Goal: Task Accomplishment & Management: Manage account settings

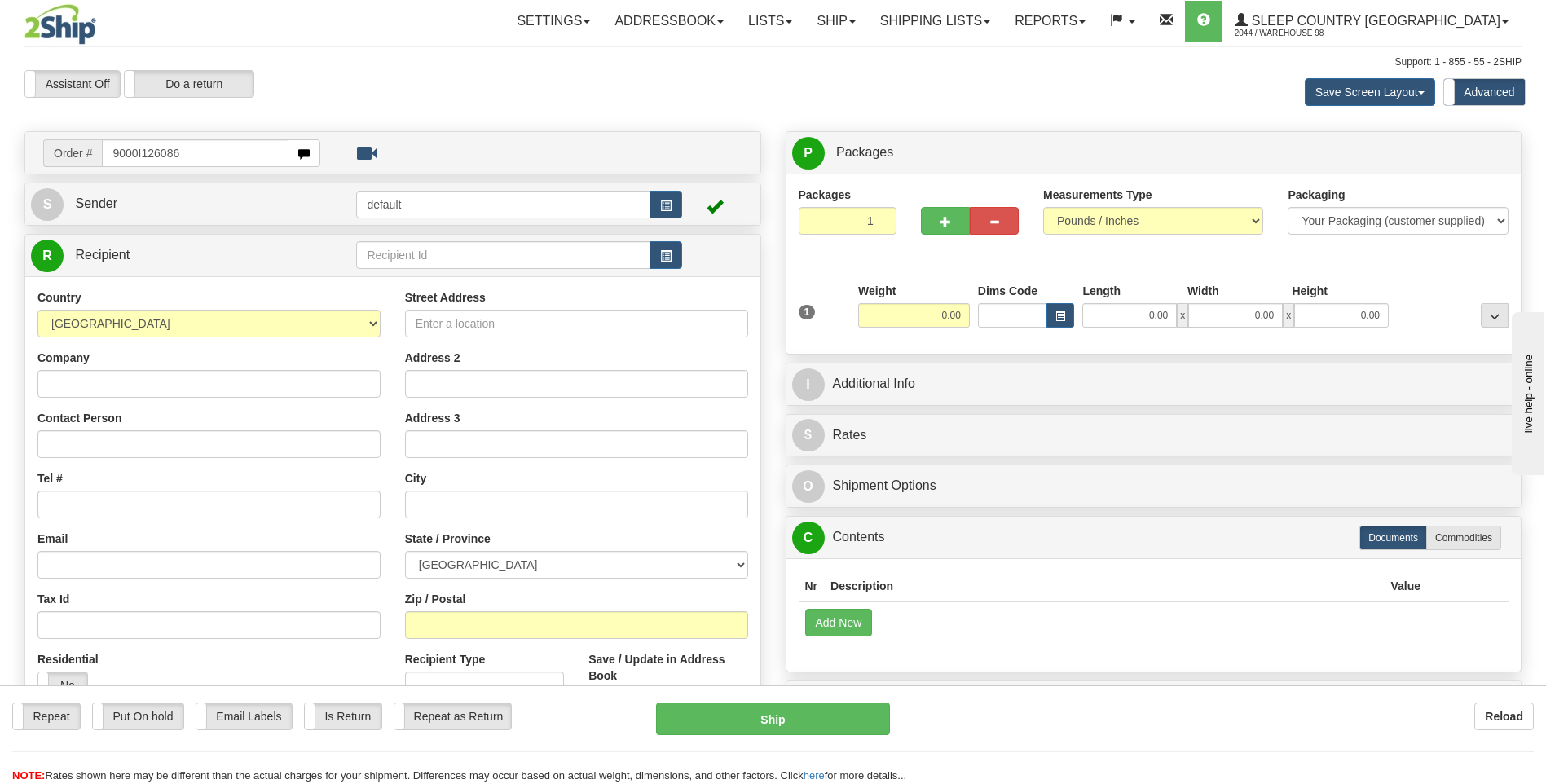
type input "9000I126086"
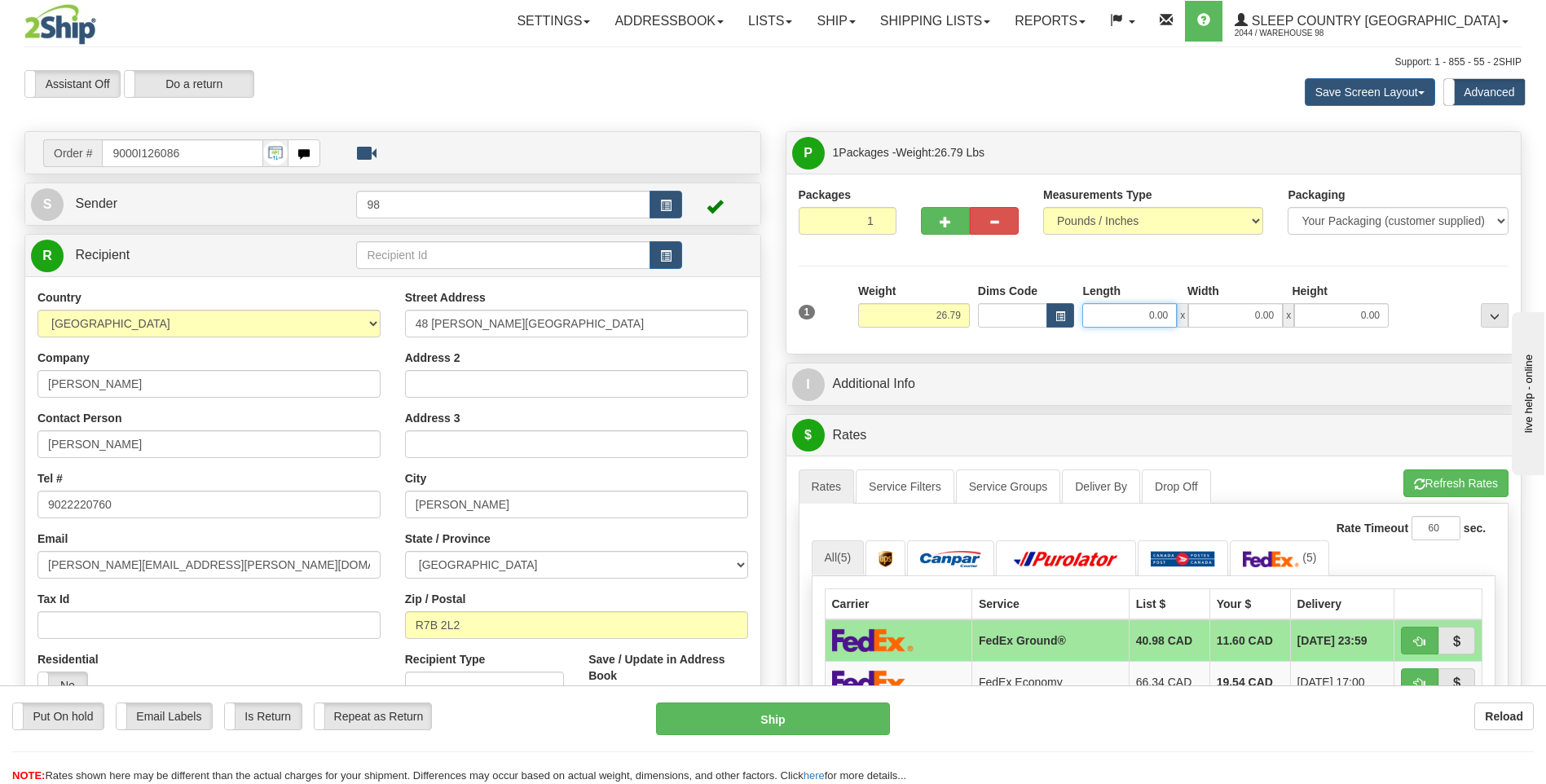
drag, startPoint x: 1124, startPoint y: 321, endPoint x: 1195, endPoint y: 321, distance: 71.0
click at [1195, 321] on div "0.00 x 0.00 x 0.00" at bounding box center [1235, 315] width 307 height 24
type input "13.00"
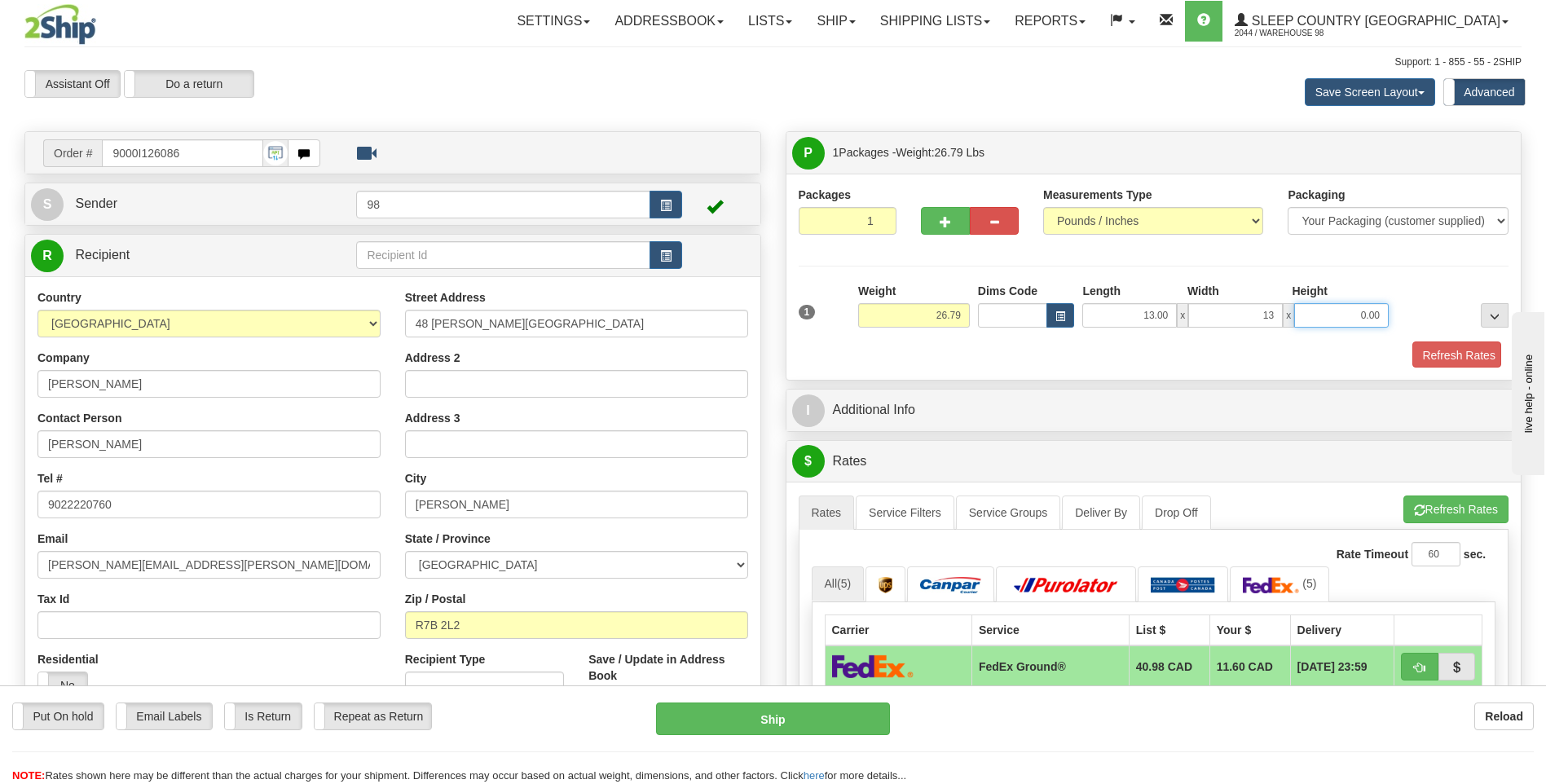
type input "13.00"
type input "1"
type input "41.00"
click at [1430, 356] on button "Refresh Rates" at bounding box center [1454, 356] width 94 height 28
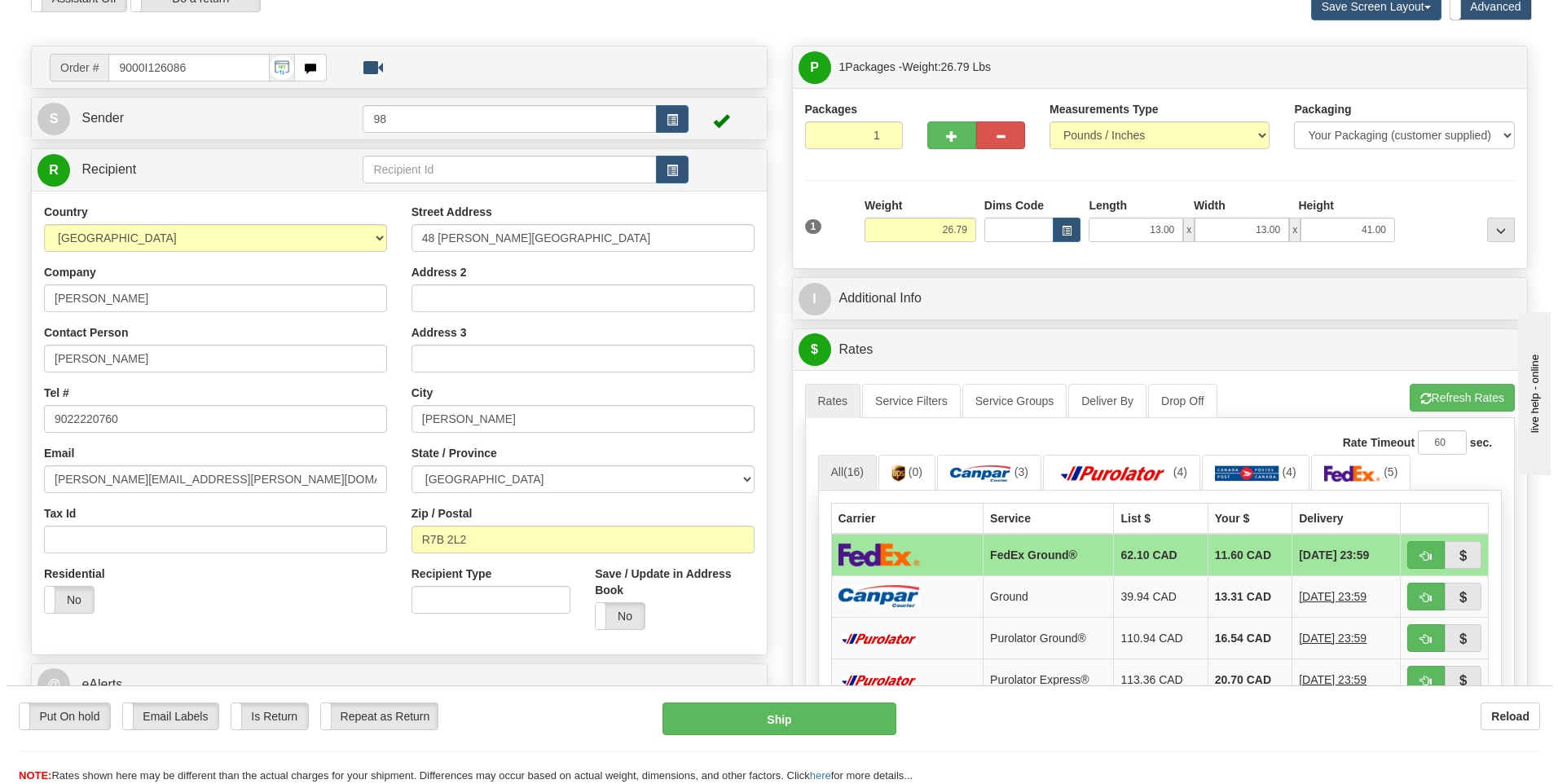
scroll to position [163, 0]
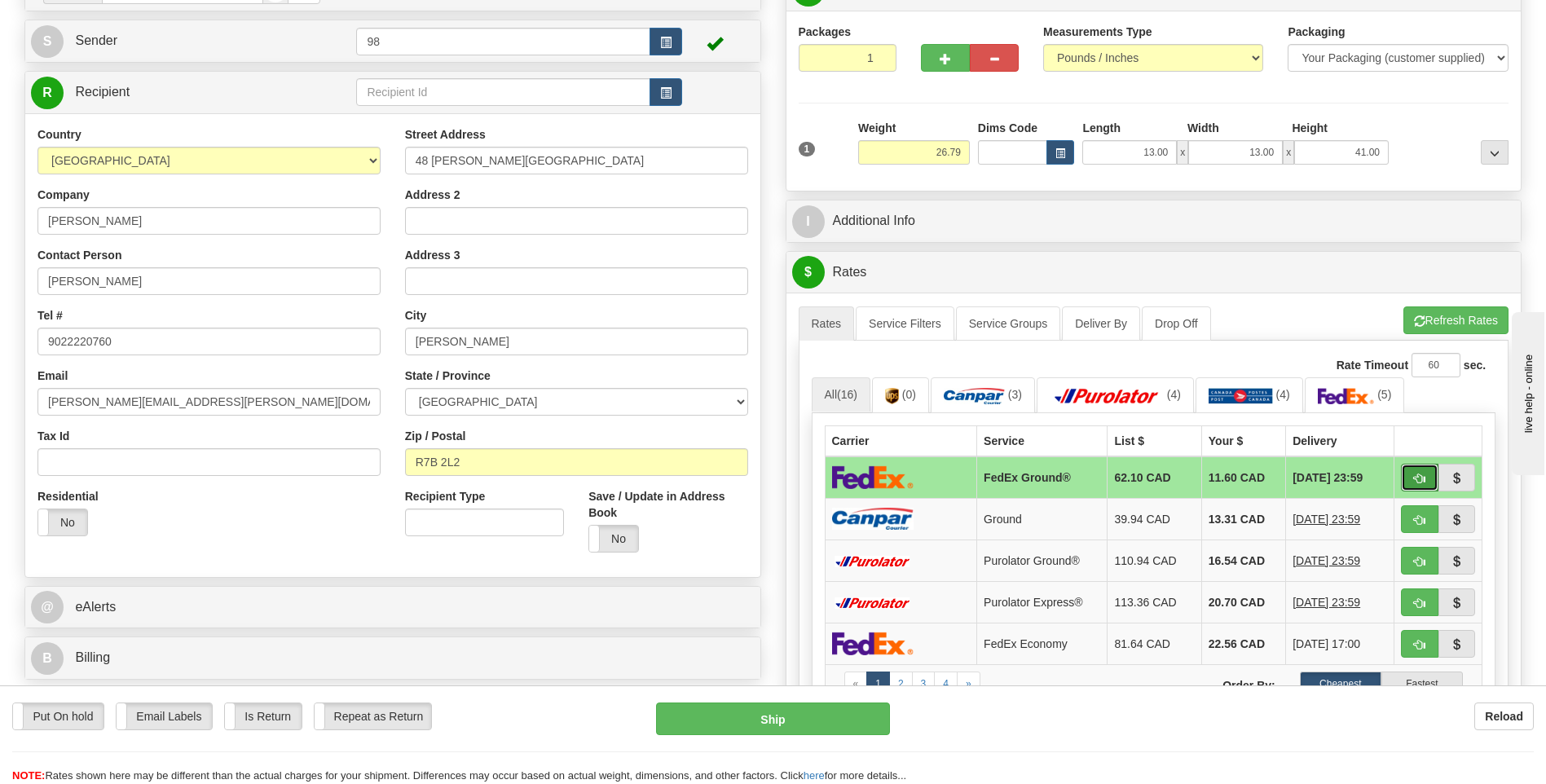
click at [1415, 477] on span "button" at bounding box center [1419, 478] width 11 height 11
type input "92"
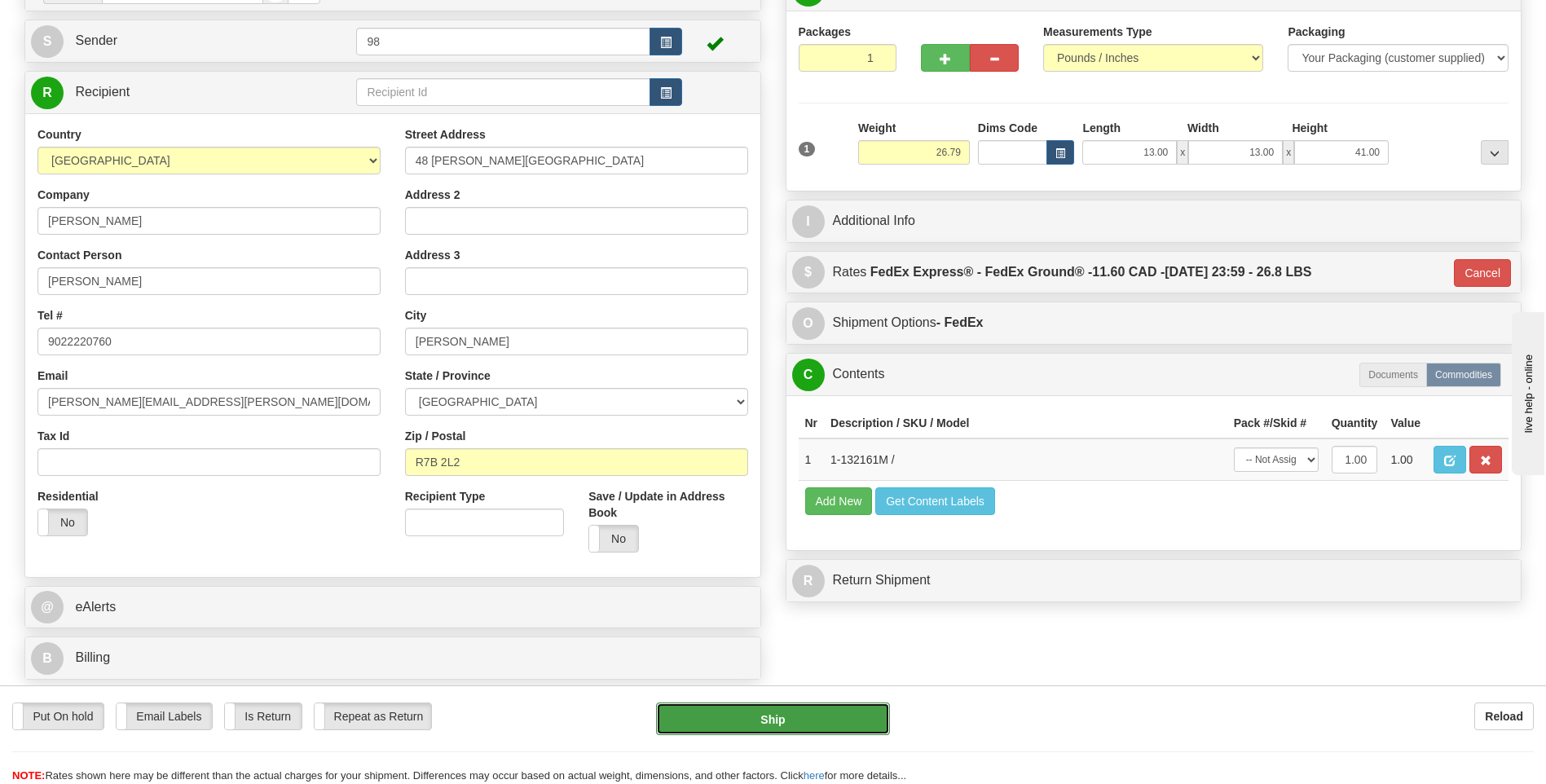
click at [782, 715] on button "Ship" at bounding box center [773, 718] width 233 height 33
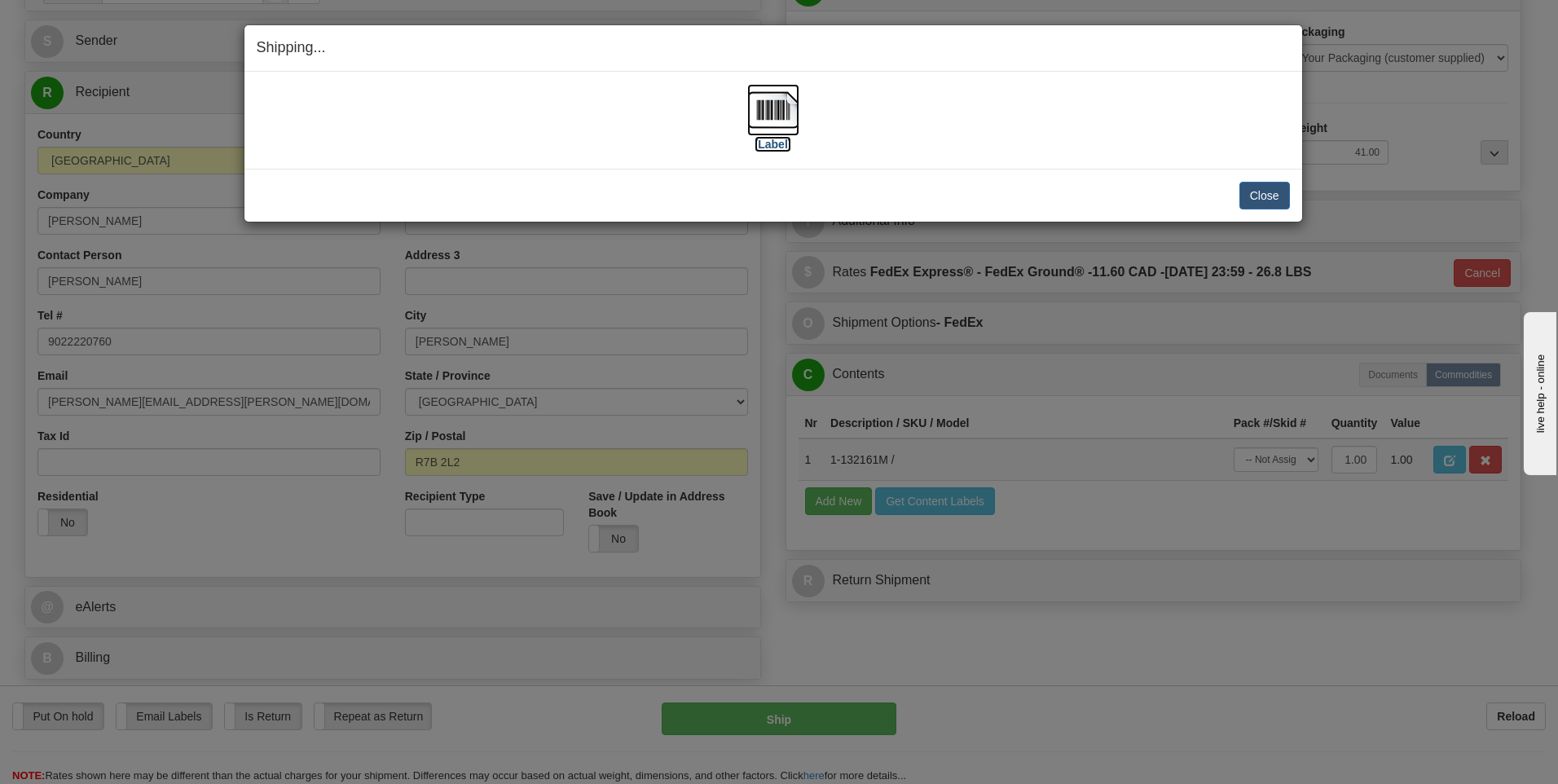
click at [772, 111] on img at bounding box center [774, 110] width 52 height 52
click at [1278, 196] on button "Close" at bounding box center [1264, 196] width 51 height 28
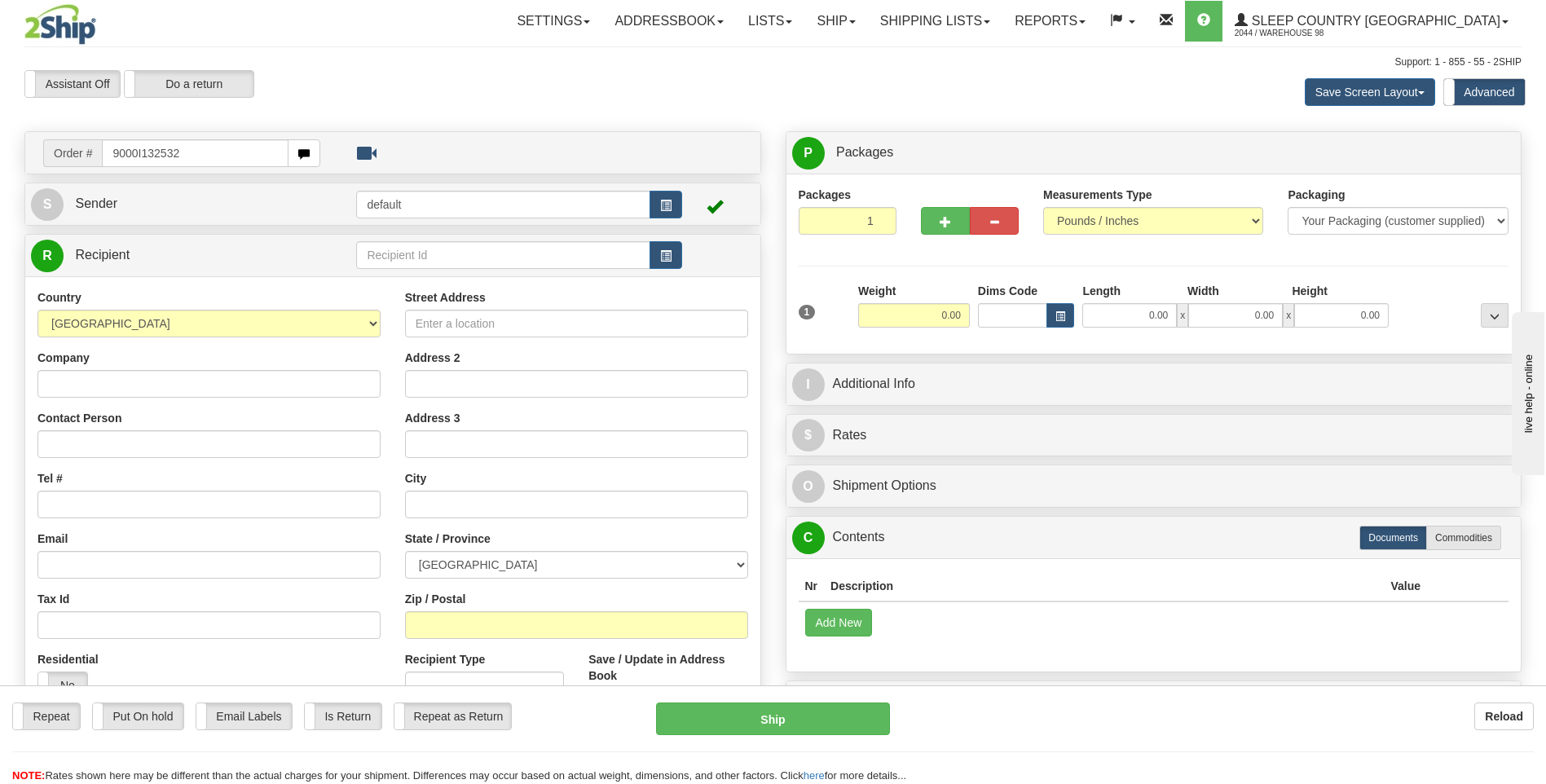
type input "9000I132532"
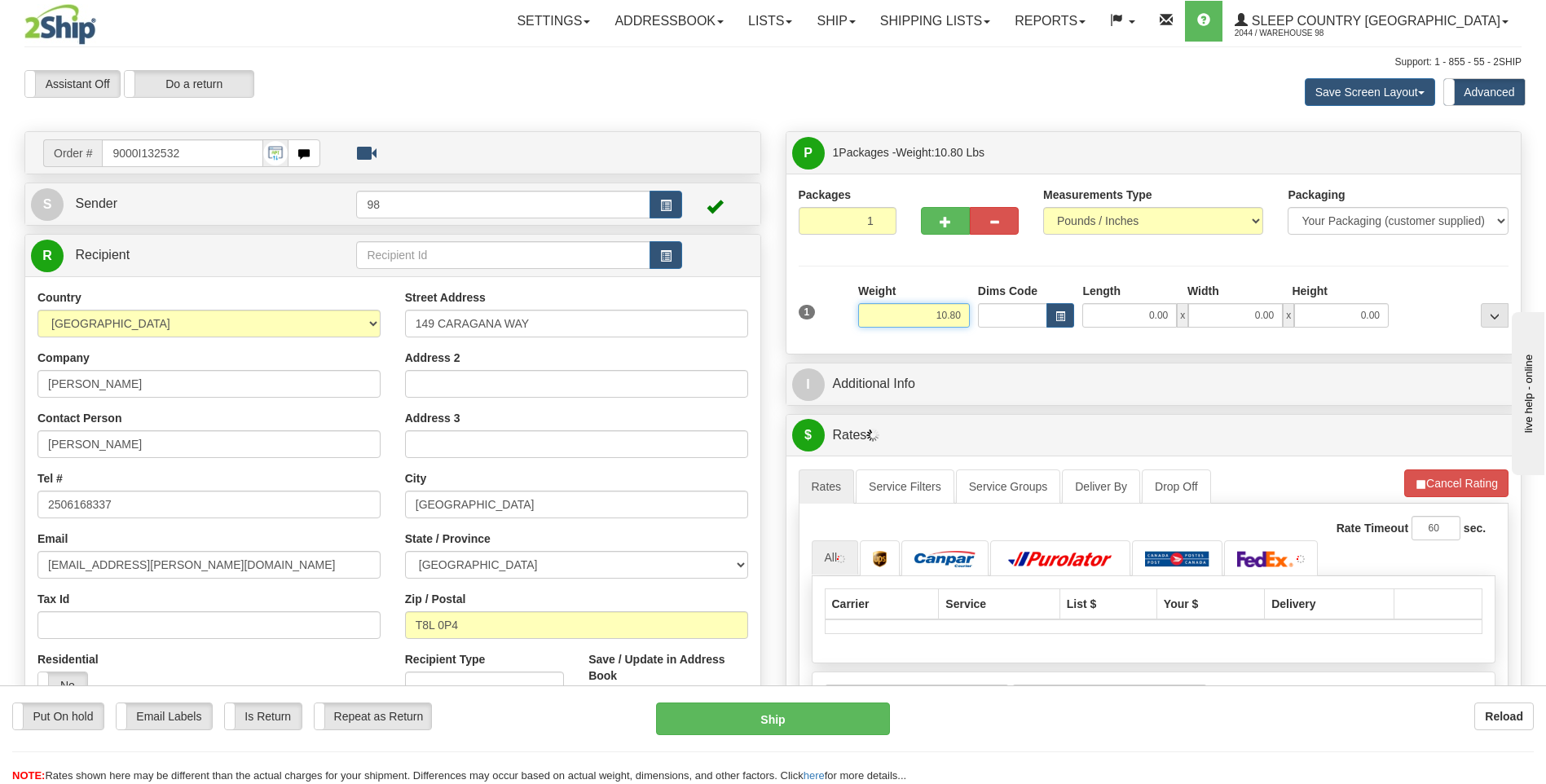
drag, startPoint x: 912, startPoint y: 312, endPoint x: 1000, endPoint y: 313, distance: 88.0
click at [1000, 313] on div "1 Weight 10.80 Dims Code x x" at bounding box center [1153, 312] width 719 height 58
type input "10.00"
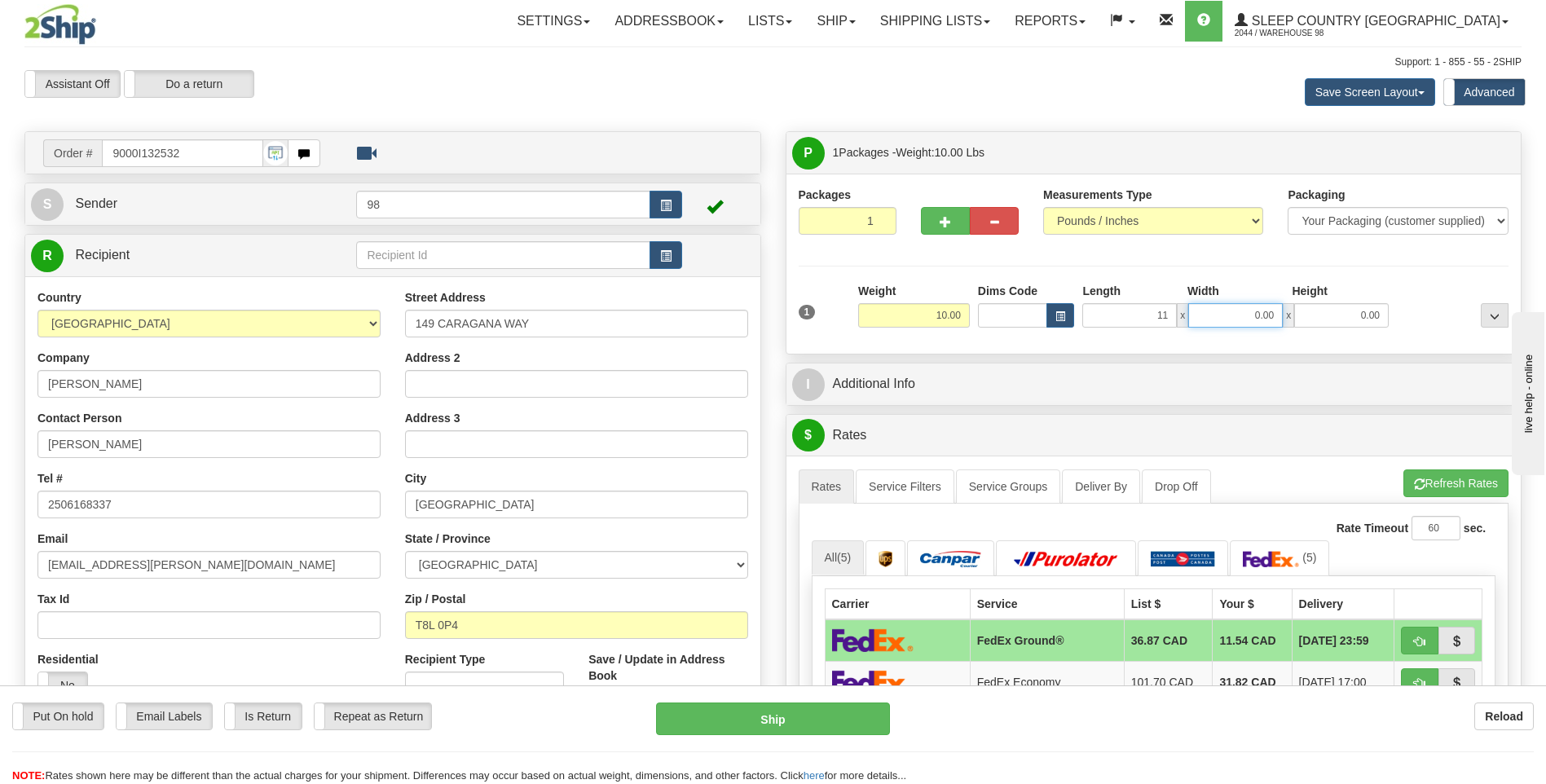
type input "11.00"
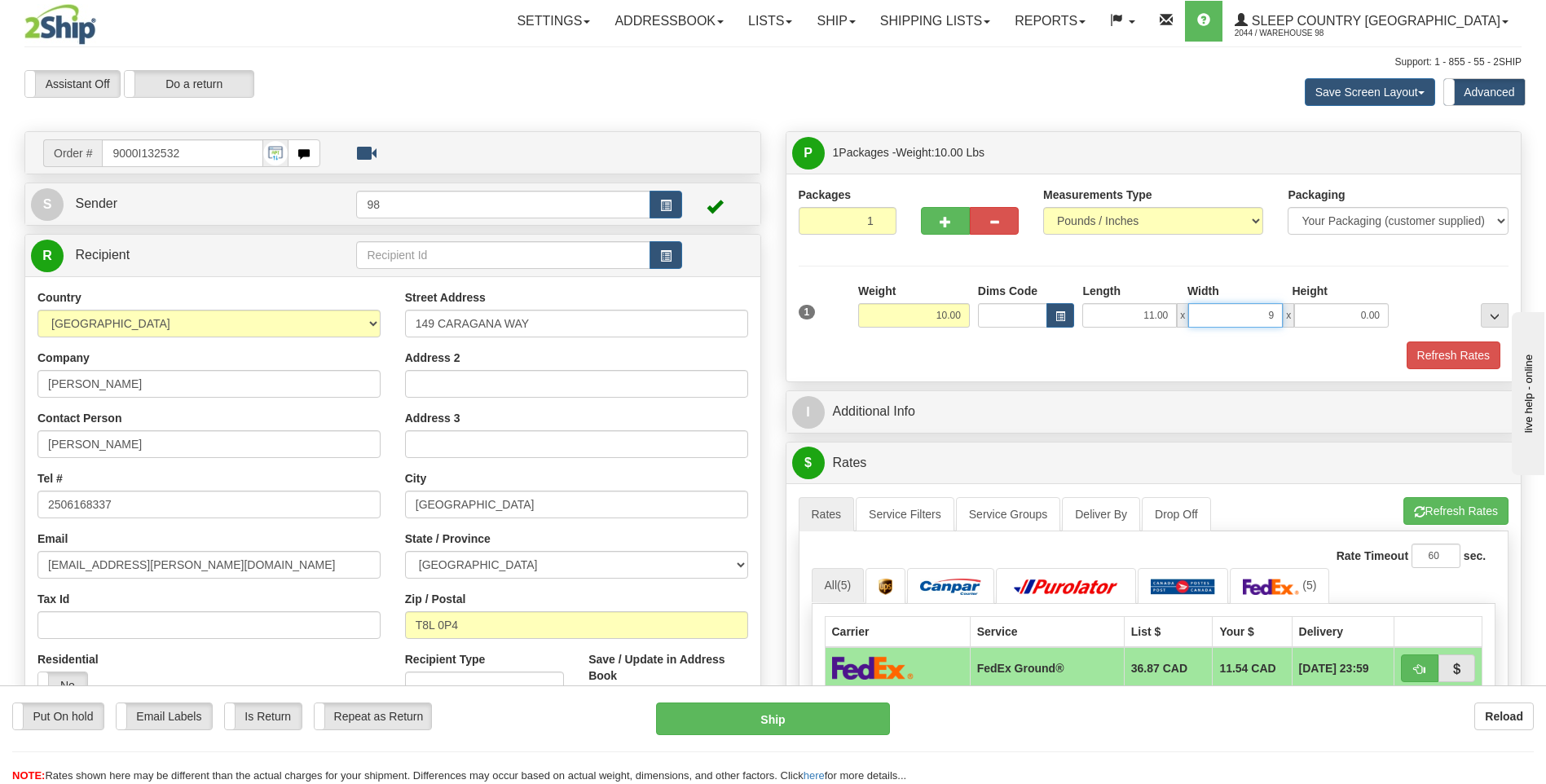
type input "9.00"
click at [1447, 356] on button "Refresh Rates" at bounding box center [1454, 356] width 94 height 28
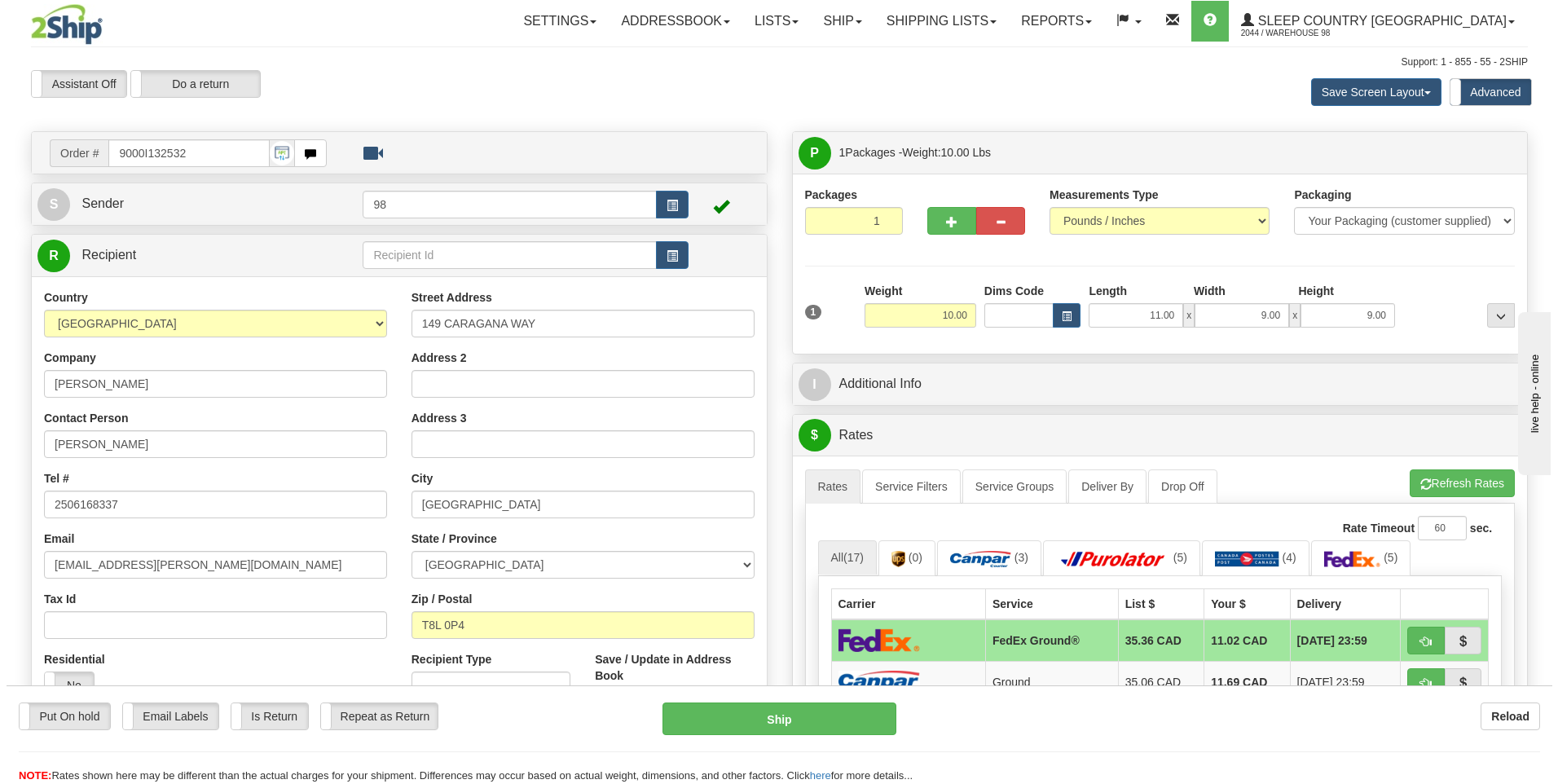
scroll to position [82, 0]
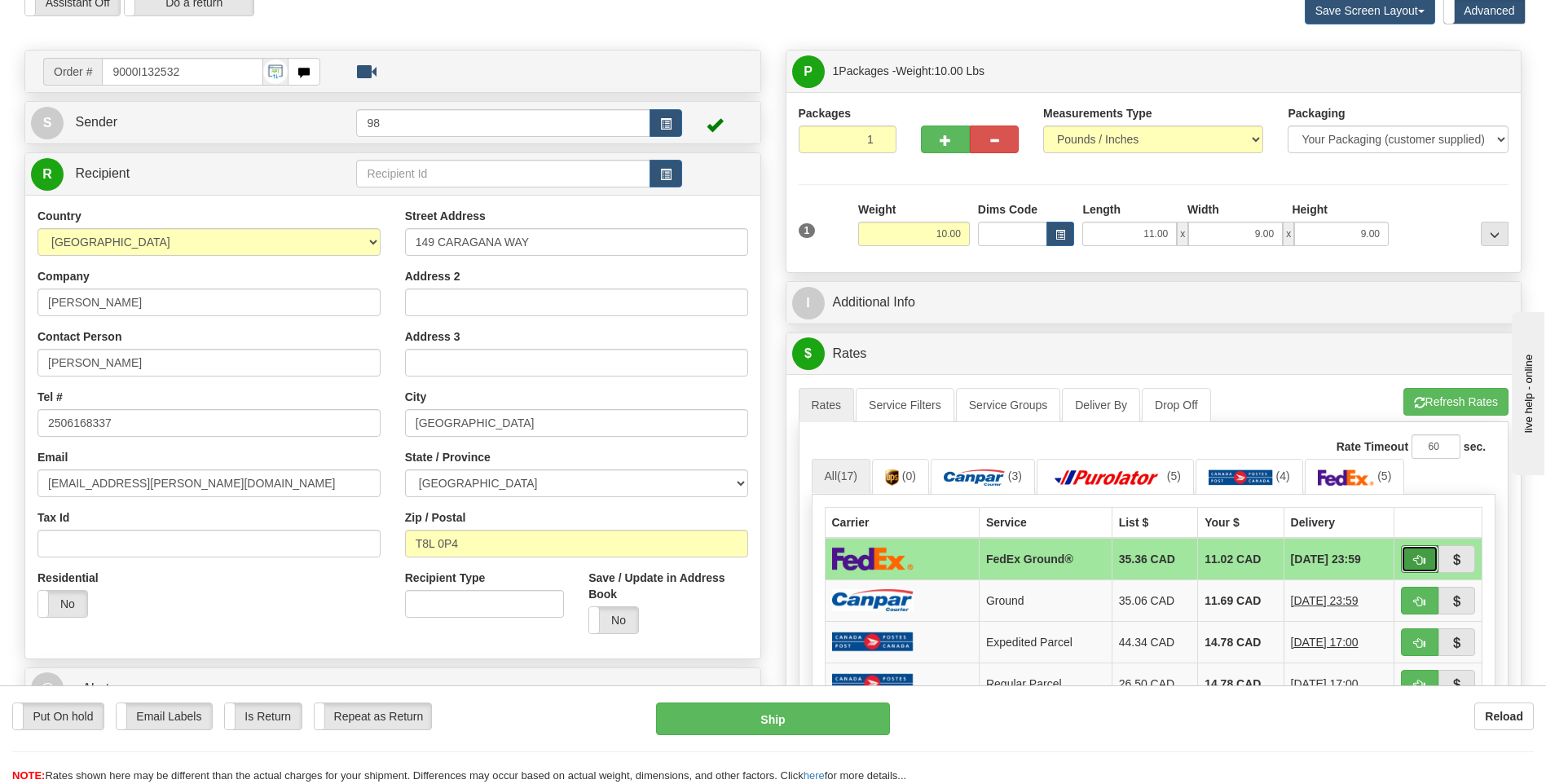
click at [1419, 550] on button "button" at bounding box center [1420, 559] width 38 height 28
type input "92"
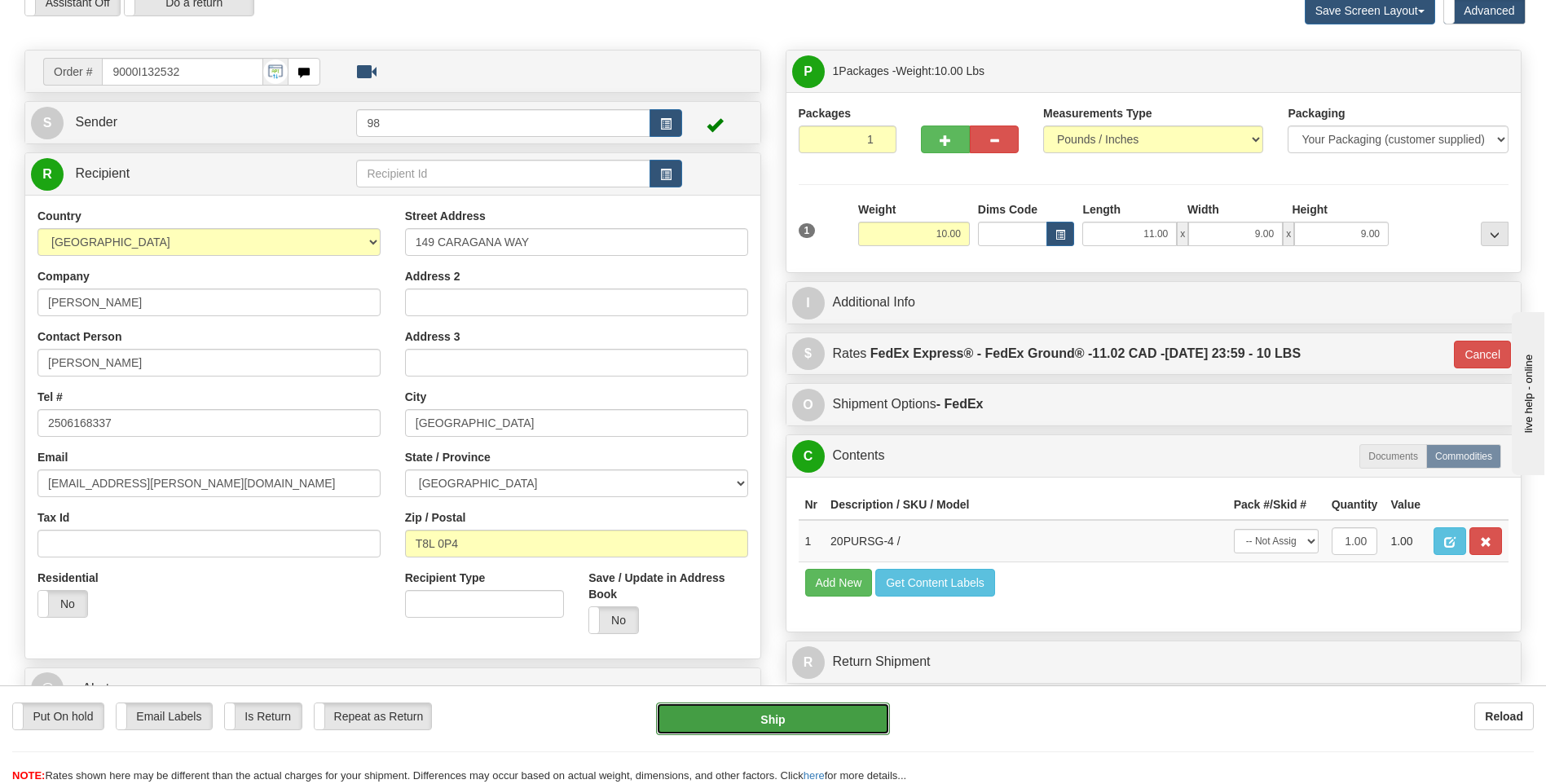
click at [832, 711] on button "Ship" at bounding box center [773, 718] width 233 height 33
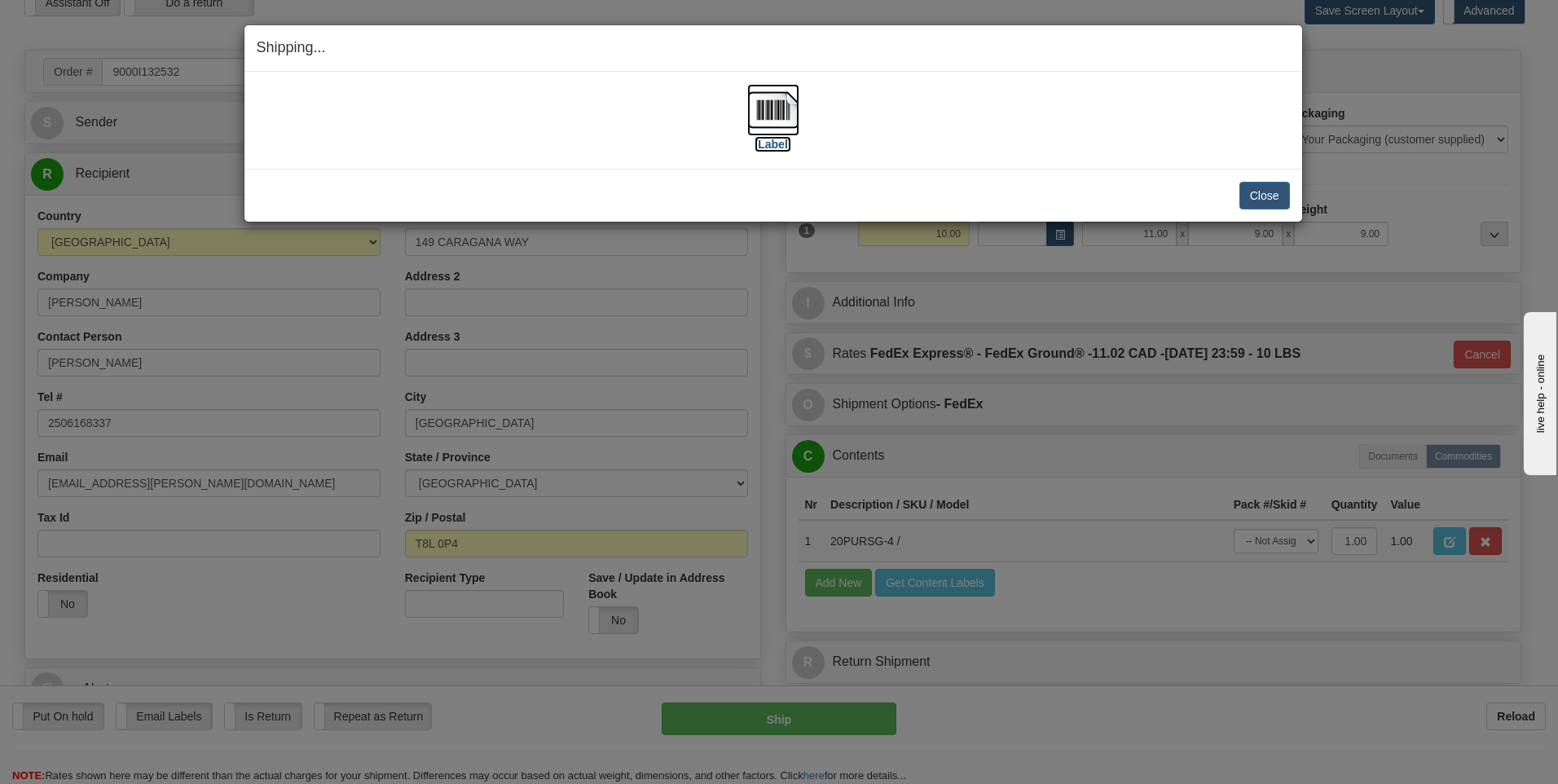
click at [774, 108] on img at bounding box center [774, 110] width 52 height 52
click at [1273, 197] on button "Close" at bounding box center [1264, 196] width 51 height 28
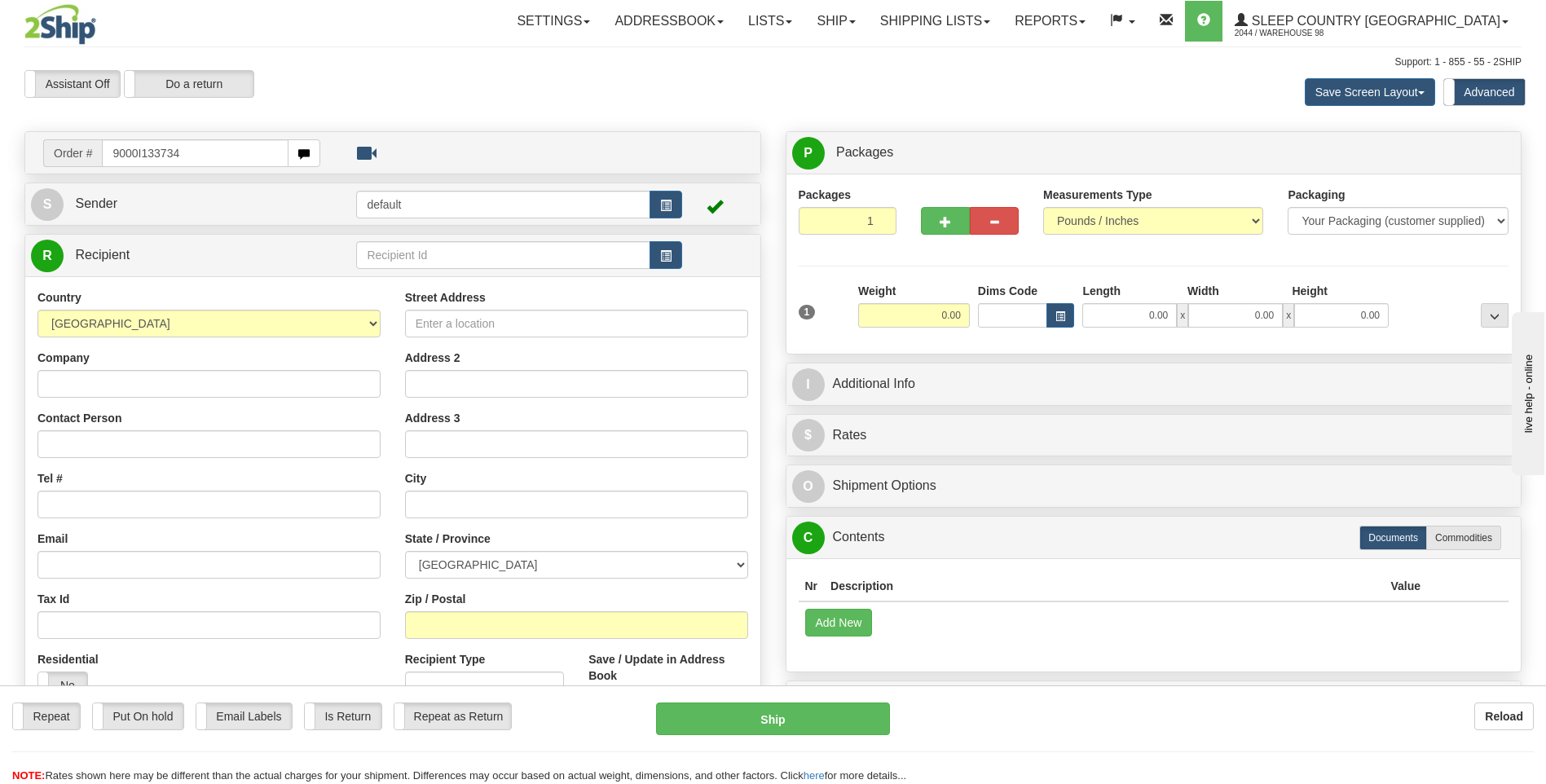
type input "9000I133734"
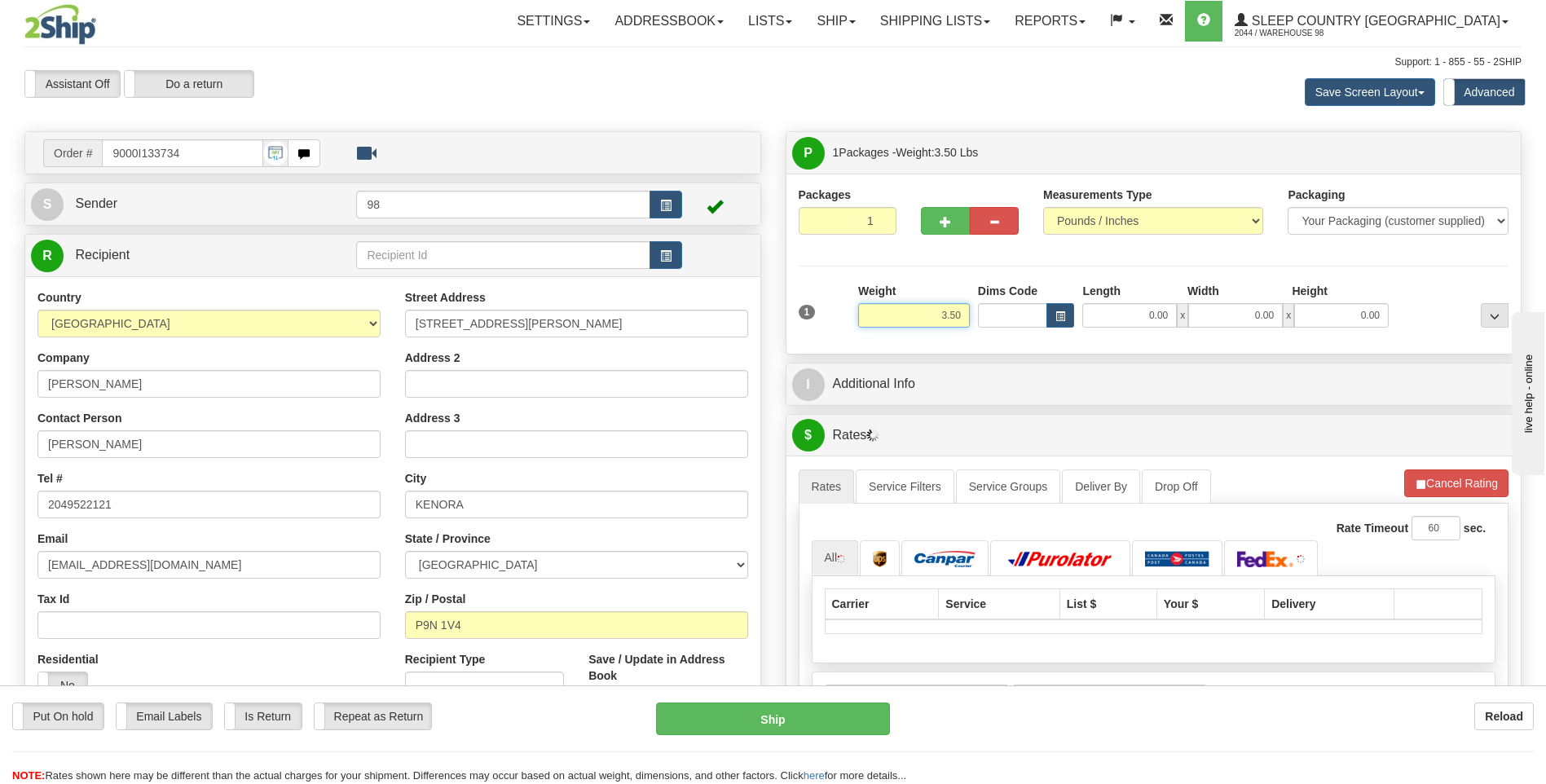
drag, startPoint x: 954, startPoint y: 313, endPoint x: 1028, endPoint y: 321, distance: 74.4
click at [1028, 321] on div "1 Weight 3.50 Dims Code 0.00" at bounding box center [1153, 312] width 719 height 58
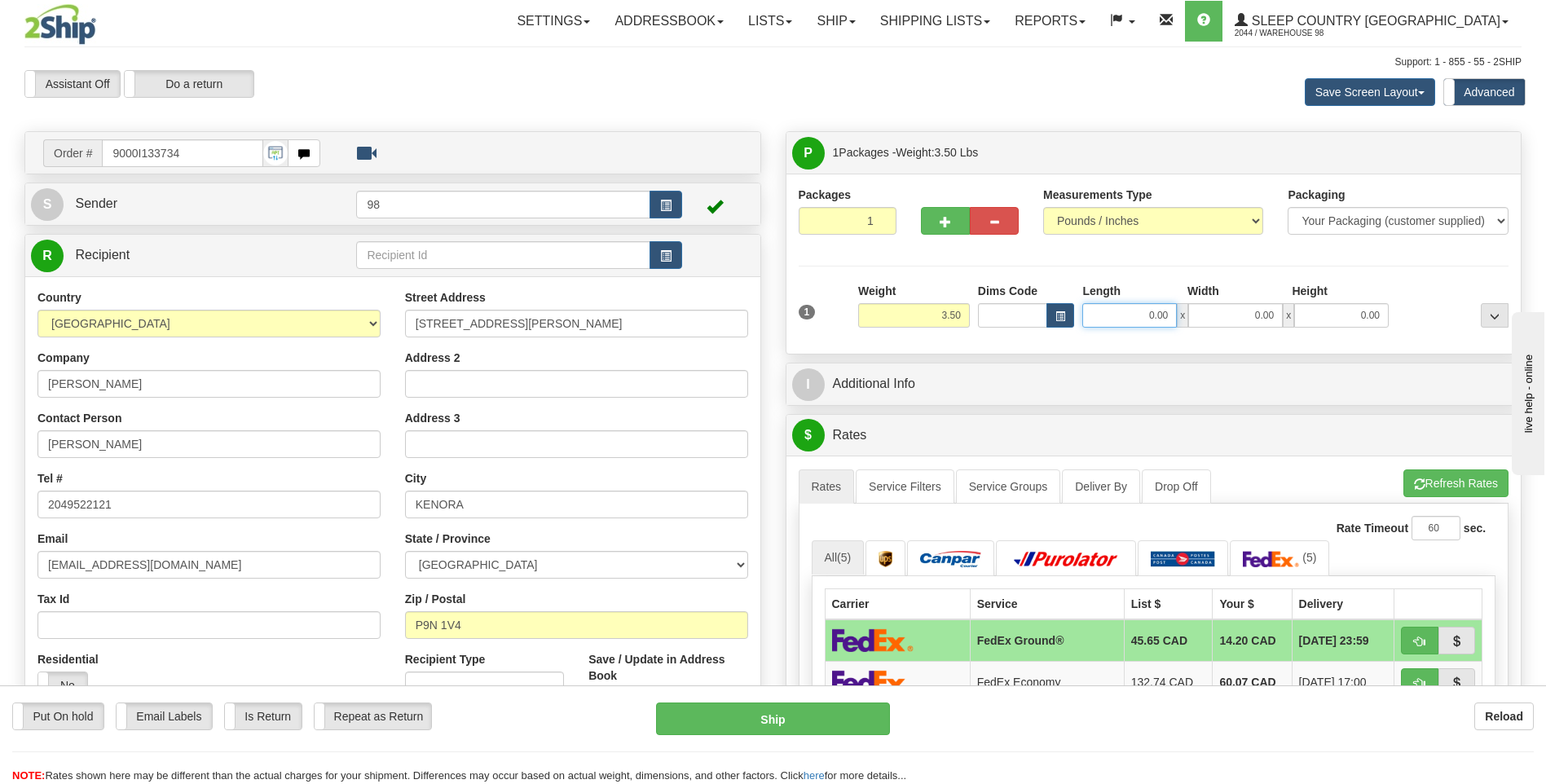
drag, startPoint x: 1130, startPoint y: 316, endPoint x: 1200, endPoint y: 316, distance: 70.0
click at [1200, 316] on div "0.00 x 0.00 x 0.00" at bounding box center [1235, 315] width 307 height 24
type input "25.00"
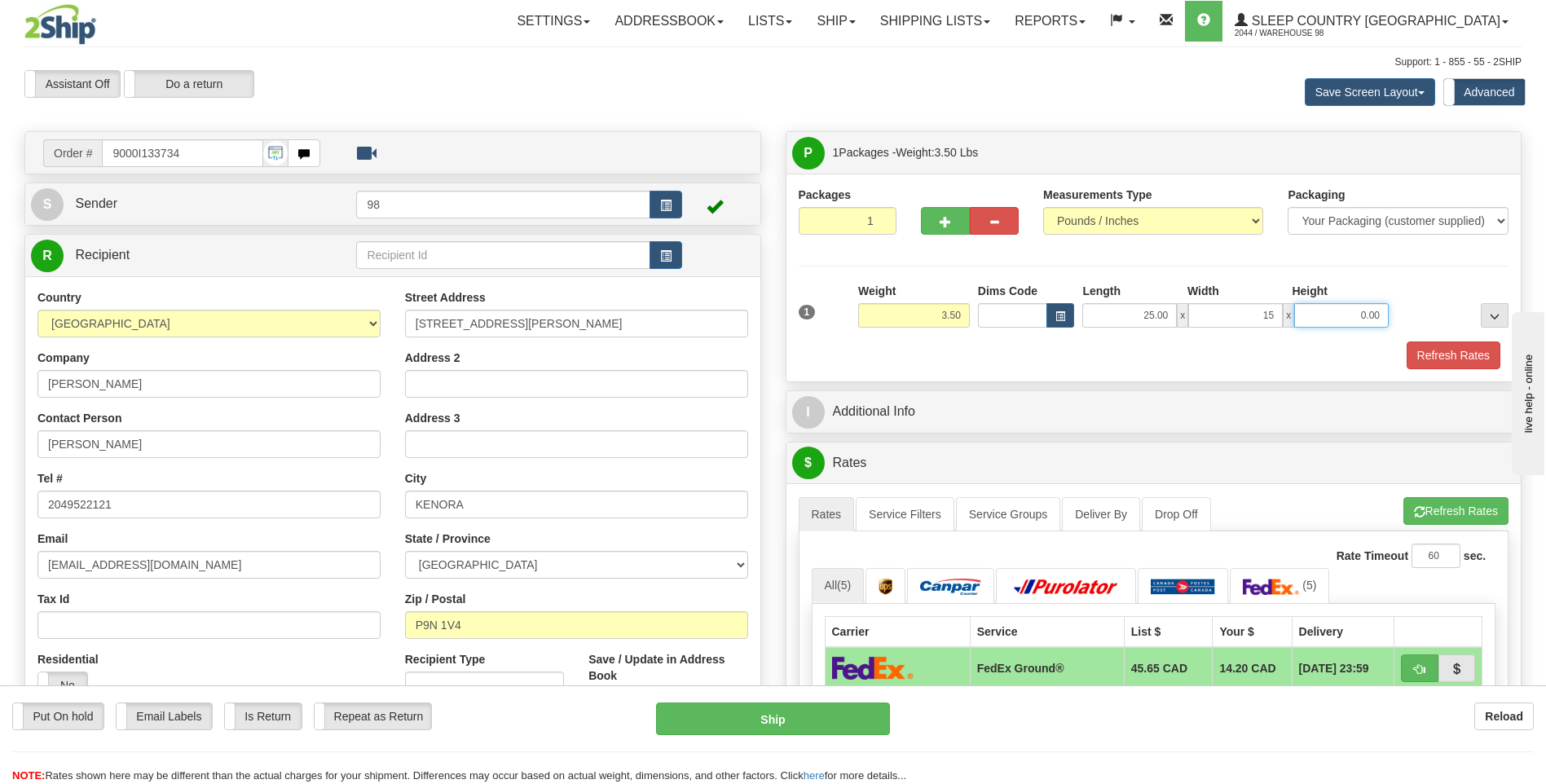
type input "15.00"
type input "5.00"
click at [1464, 357] on button "Refresh Rates" at bounding box center [1454, 356] width 94 height 28
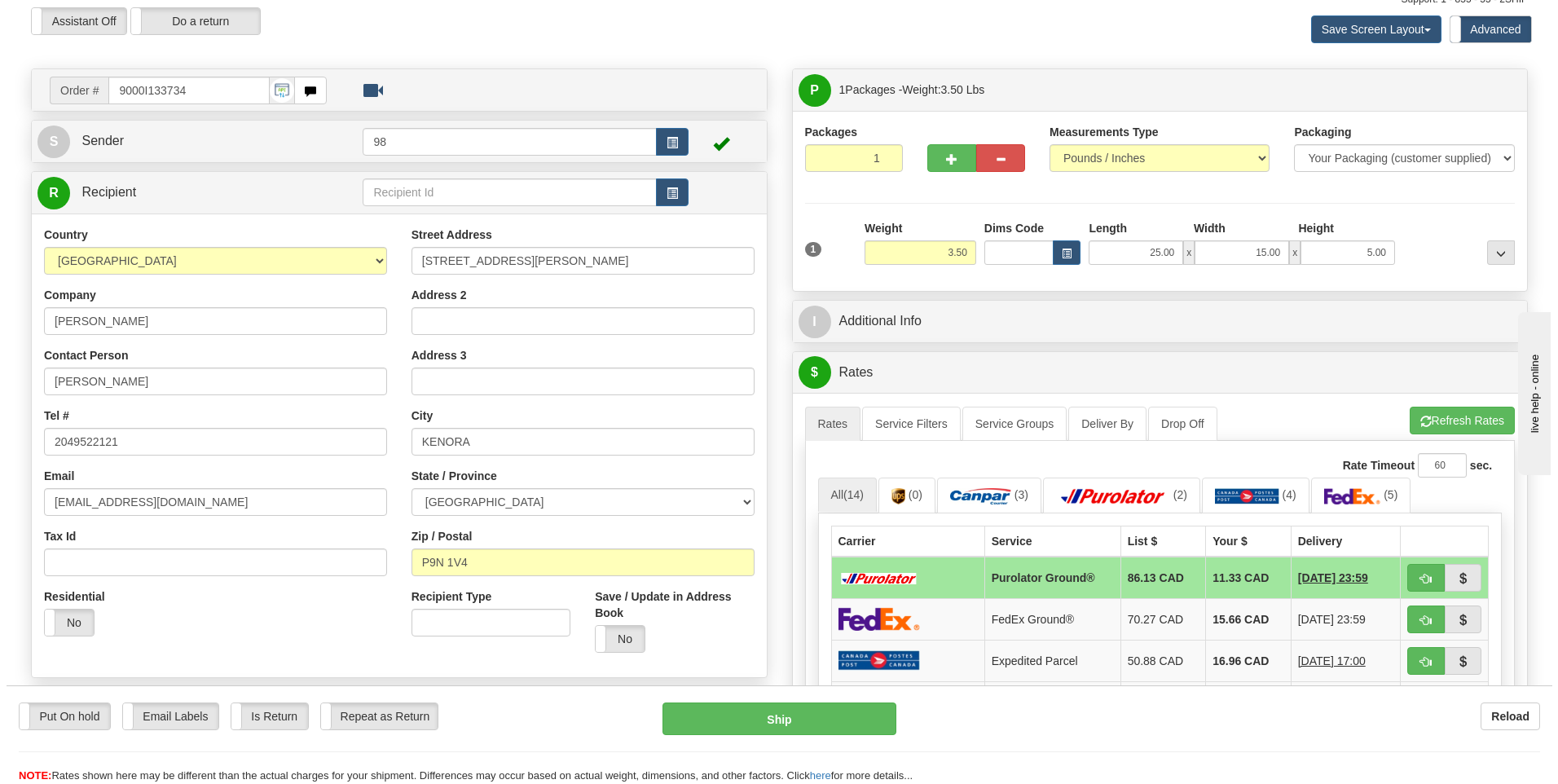
scroll to position [163, 0]
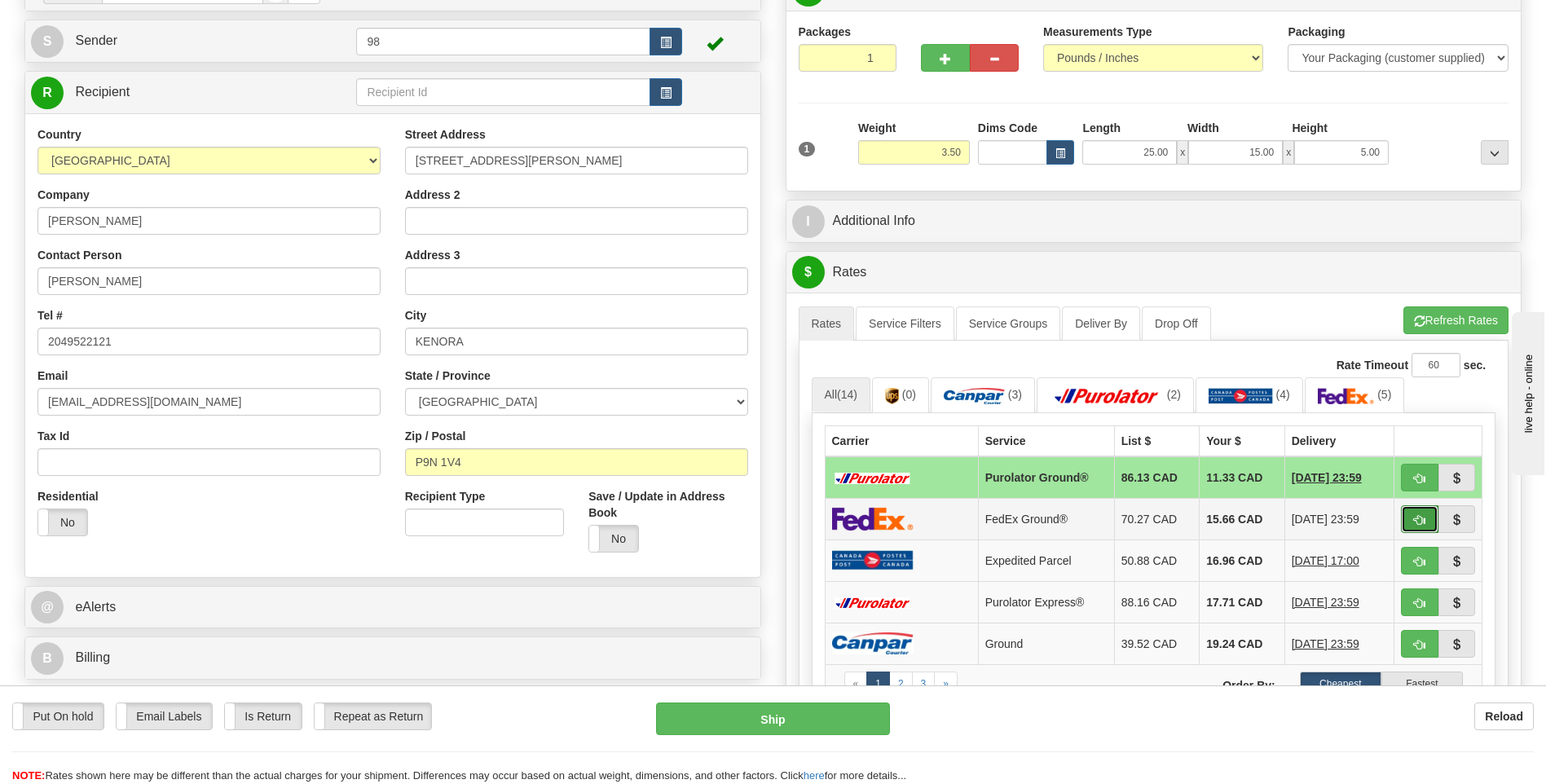
click at [1421, 510] on button "button" at bounding box center [1420, 519] width 38 height 28
type input "92"
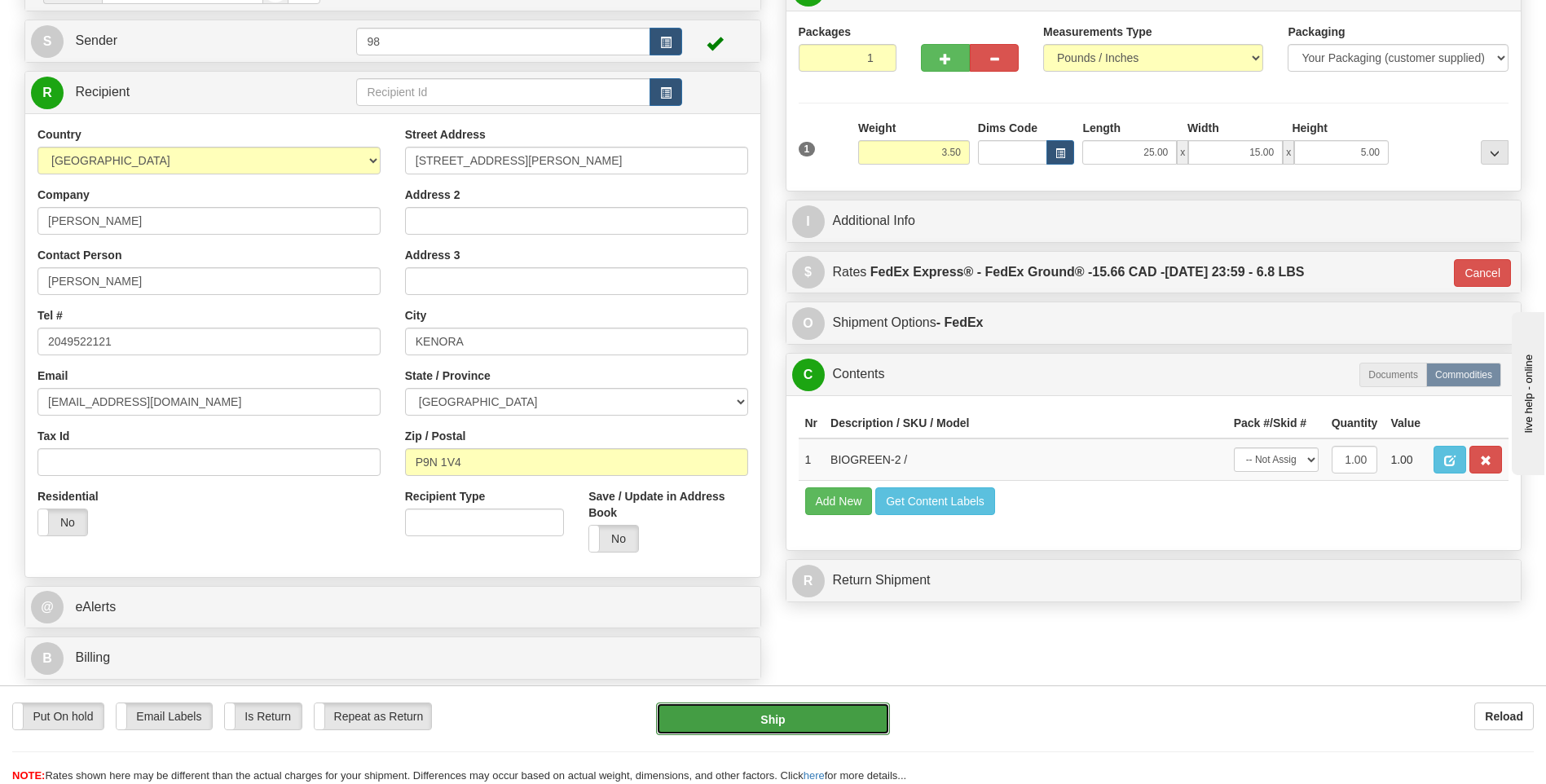
click at [799, 713] on button "Ship" at bounding box center [773, 718] width 233 height 33
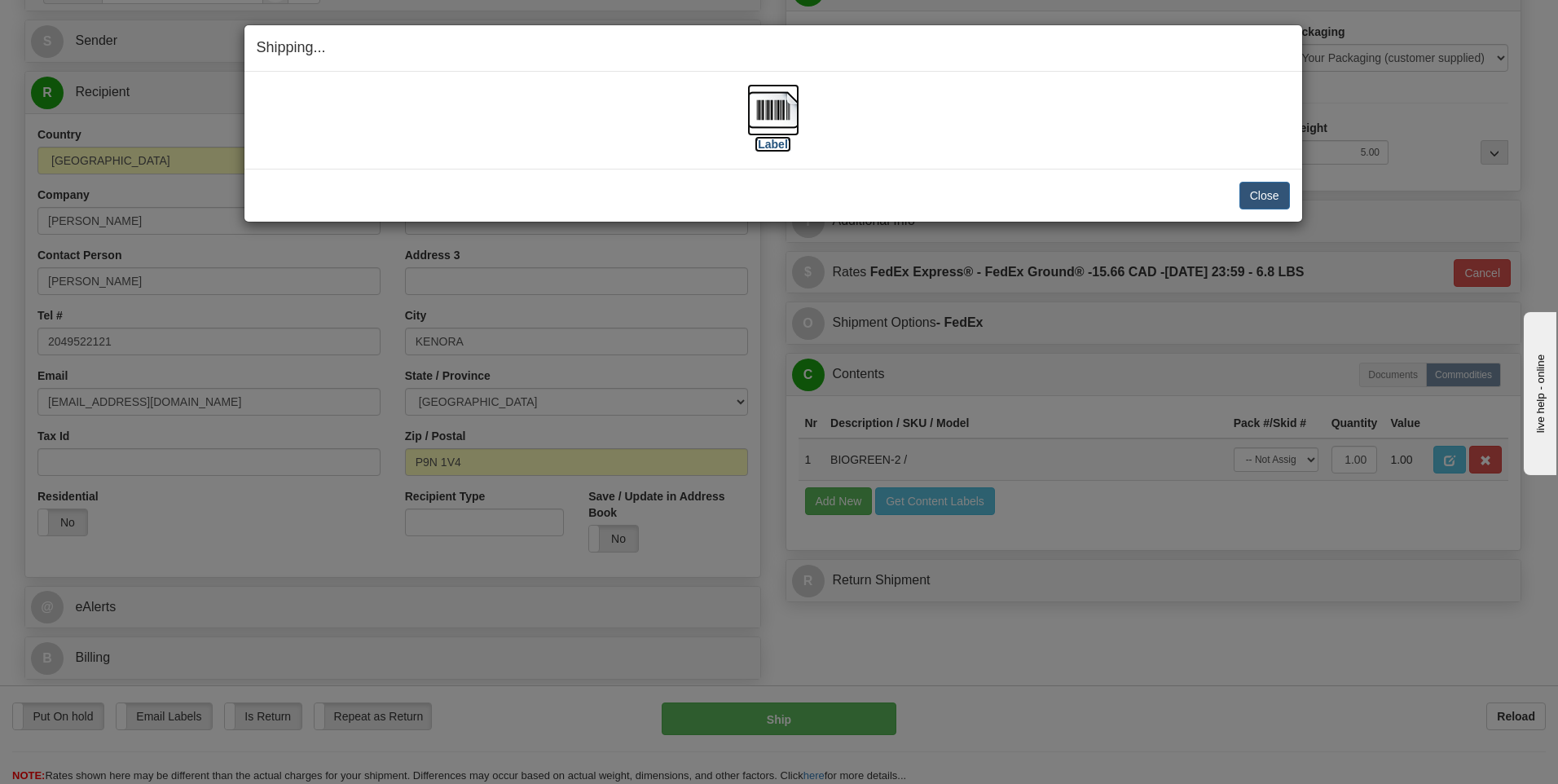
click at [779, 117] on img at bounding box center [774, 110] width 52 height 52
click at [1264, 196] on button "Close" at bounding box center [1264, 196] width 51 height 28
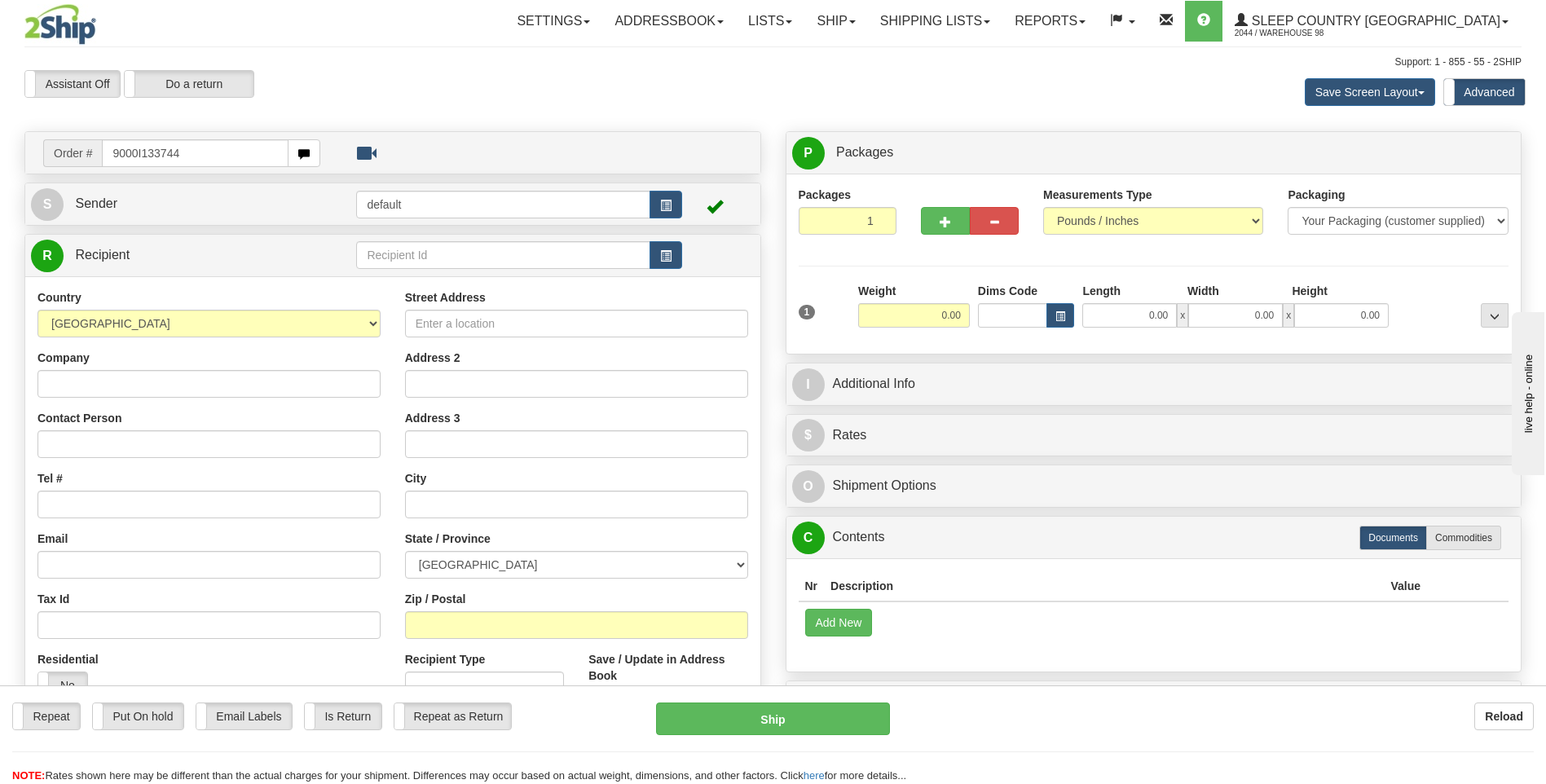
type input "9000I133744"
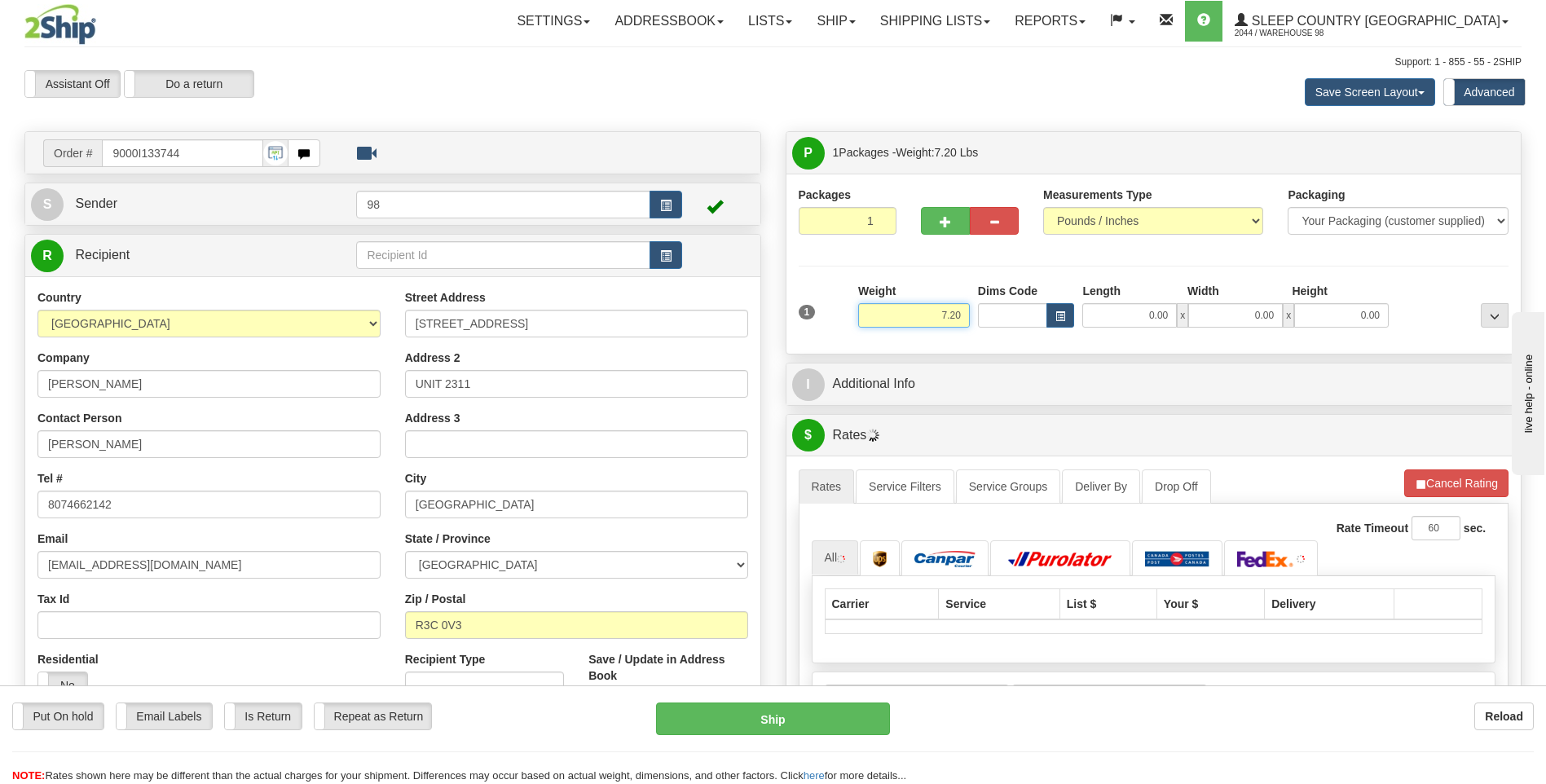
click at [1024, 319] on div "1 Weight 7.20 Dims Code 0.00" at bounding box center [1153, 312] width 719 height 58
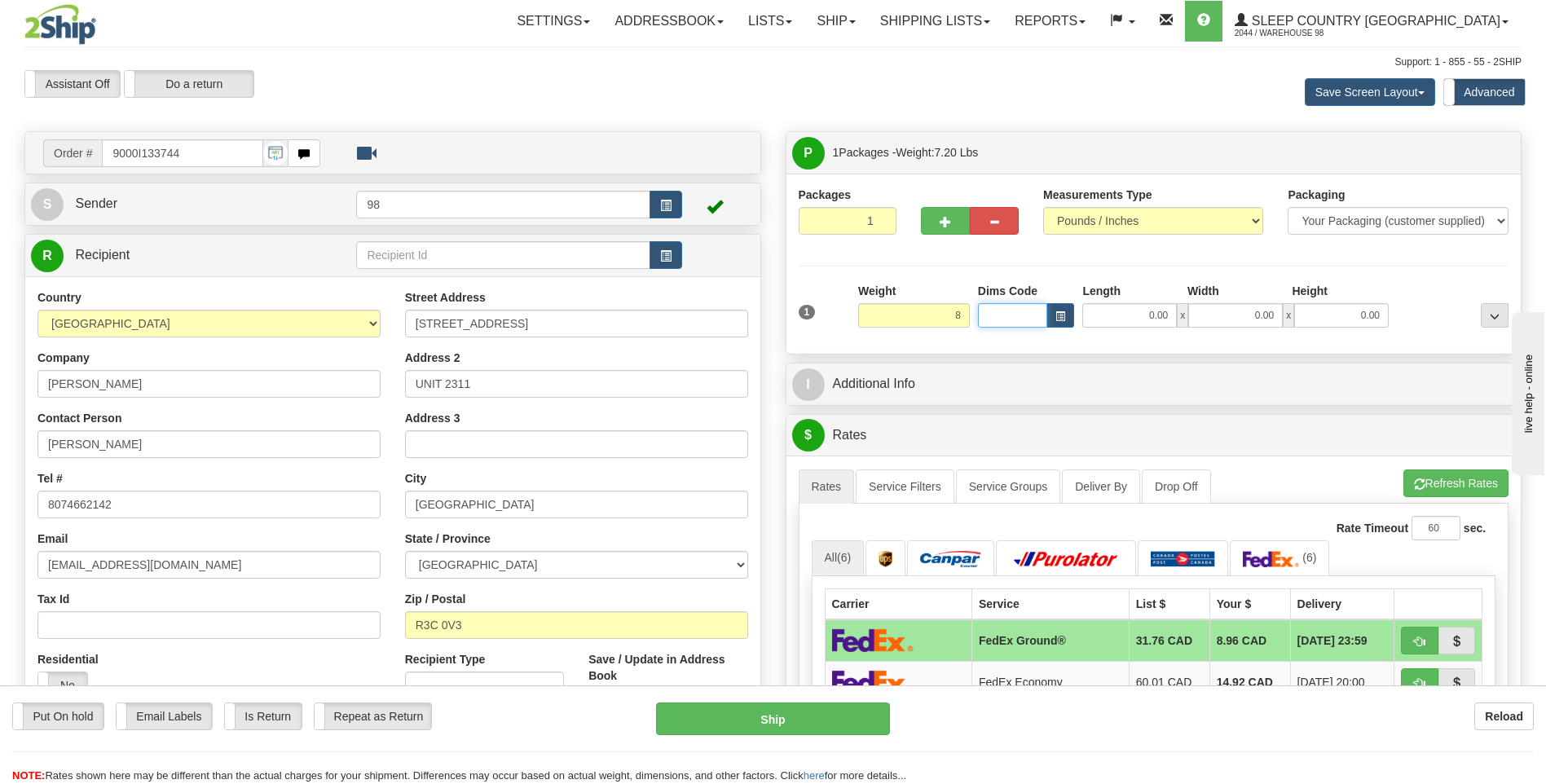
type input "8.00"
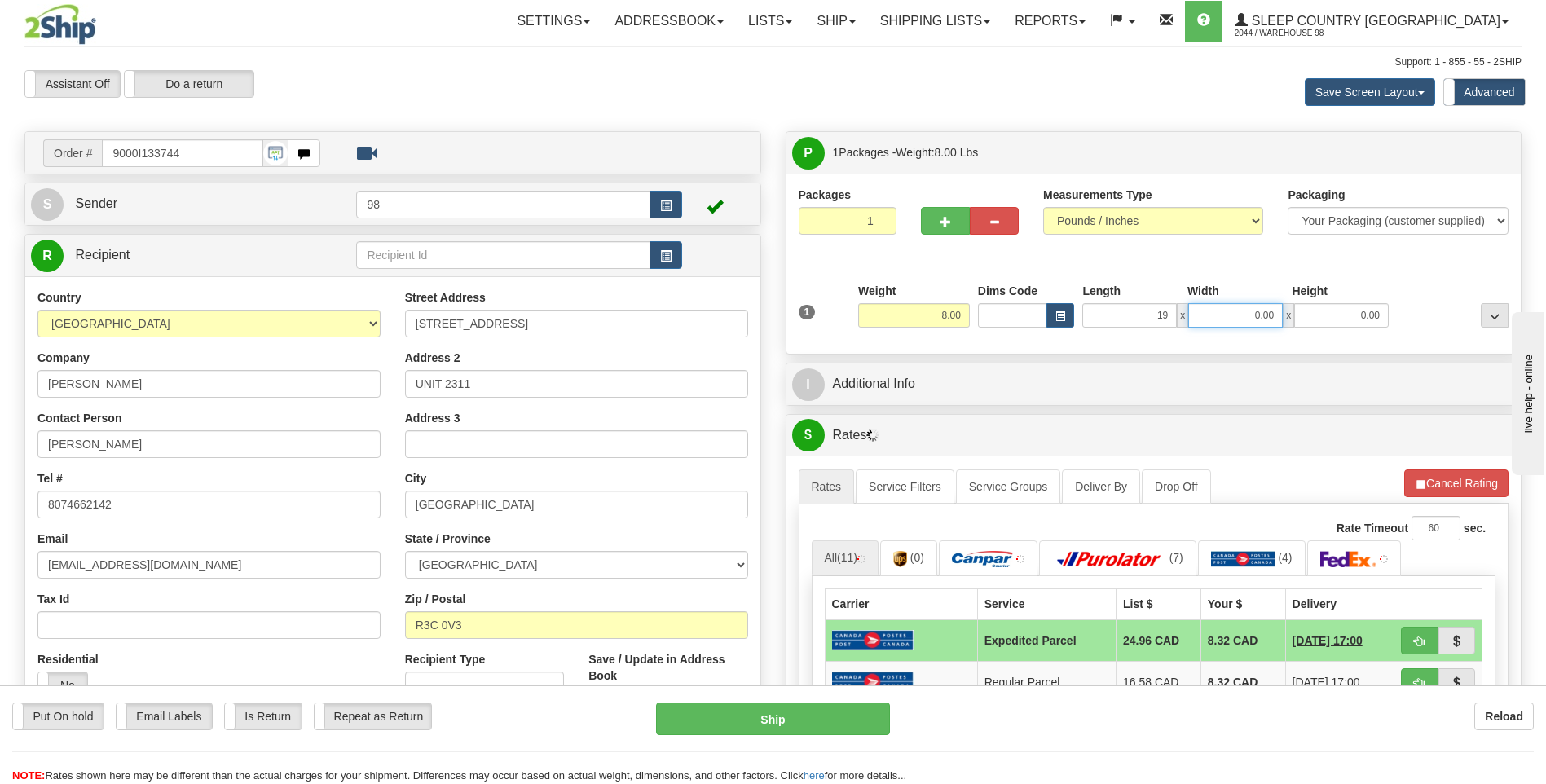
type input "19.00"
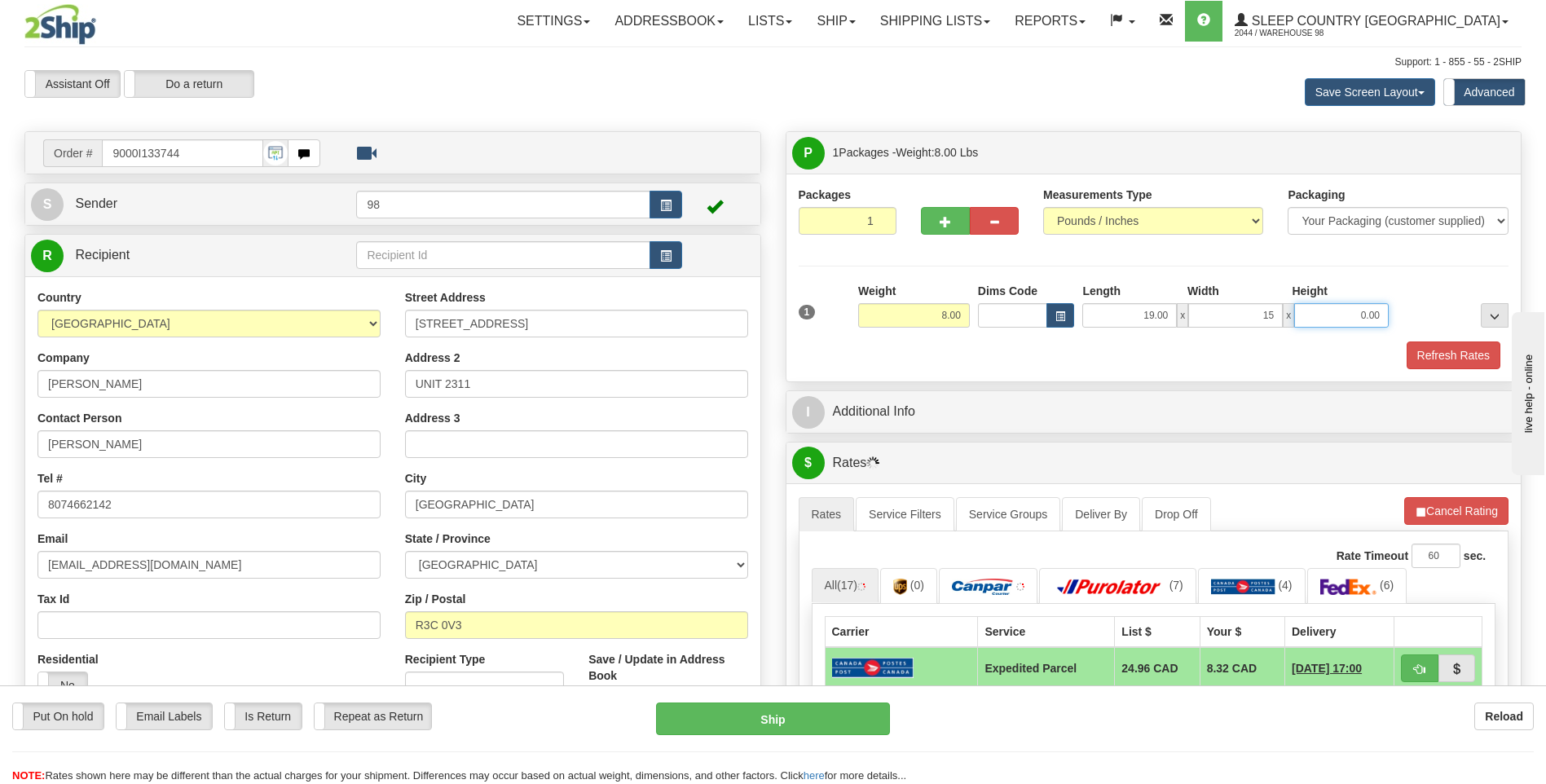
type input "15.00"
type input "9.00"
click at [1443, 348] on button "Refresh Rates" at bounding box center [1454, 356] width 94 height 28
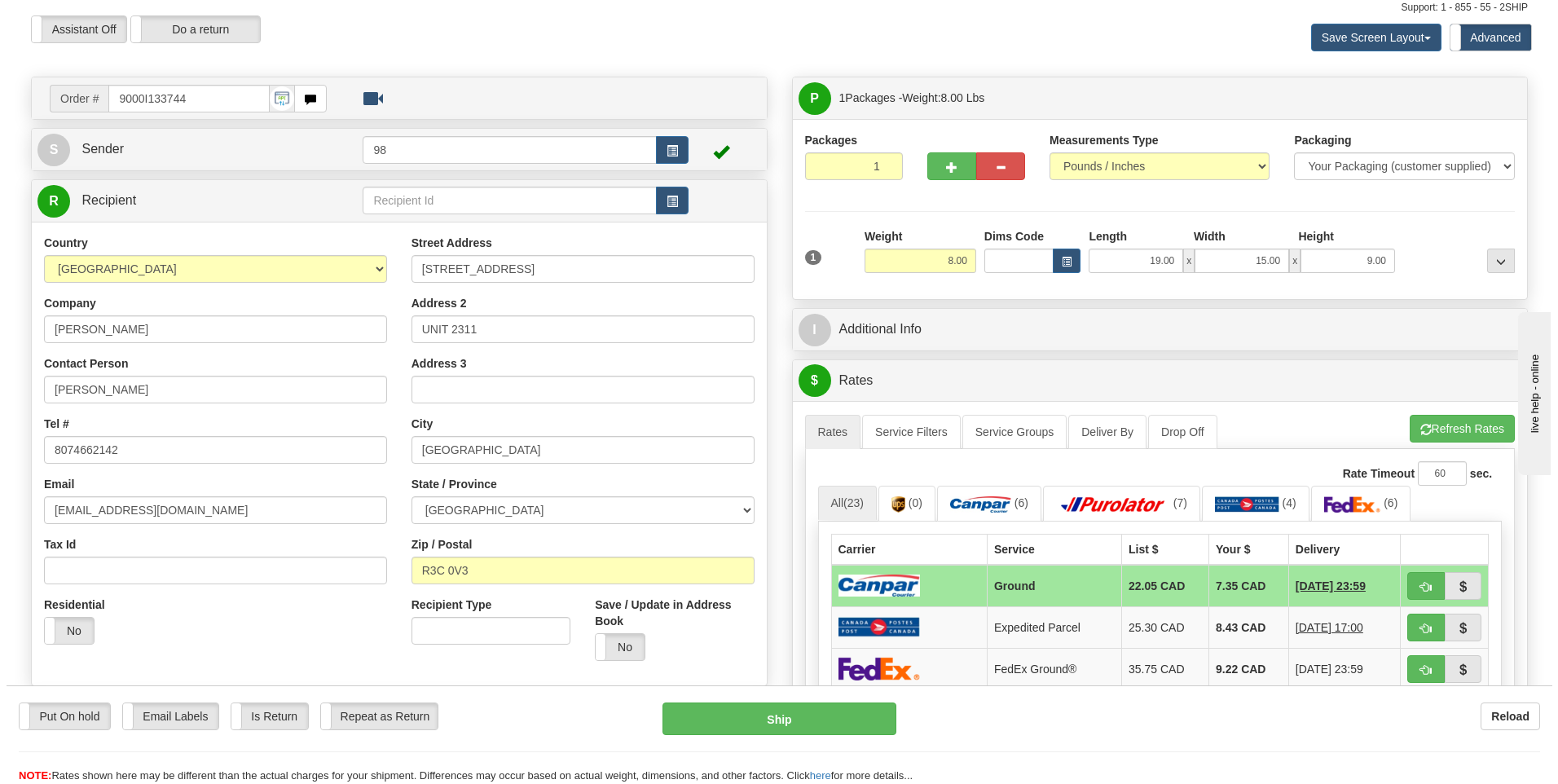
scroll to position [163, 0]
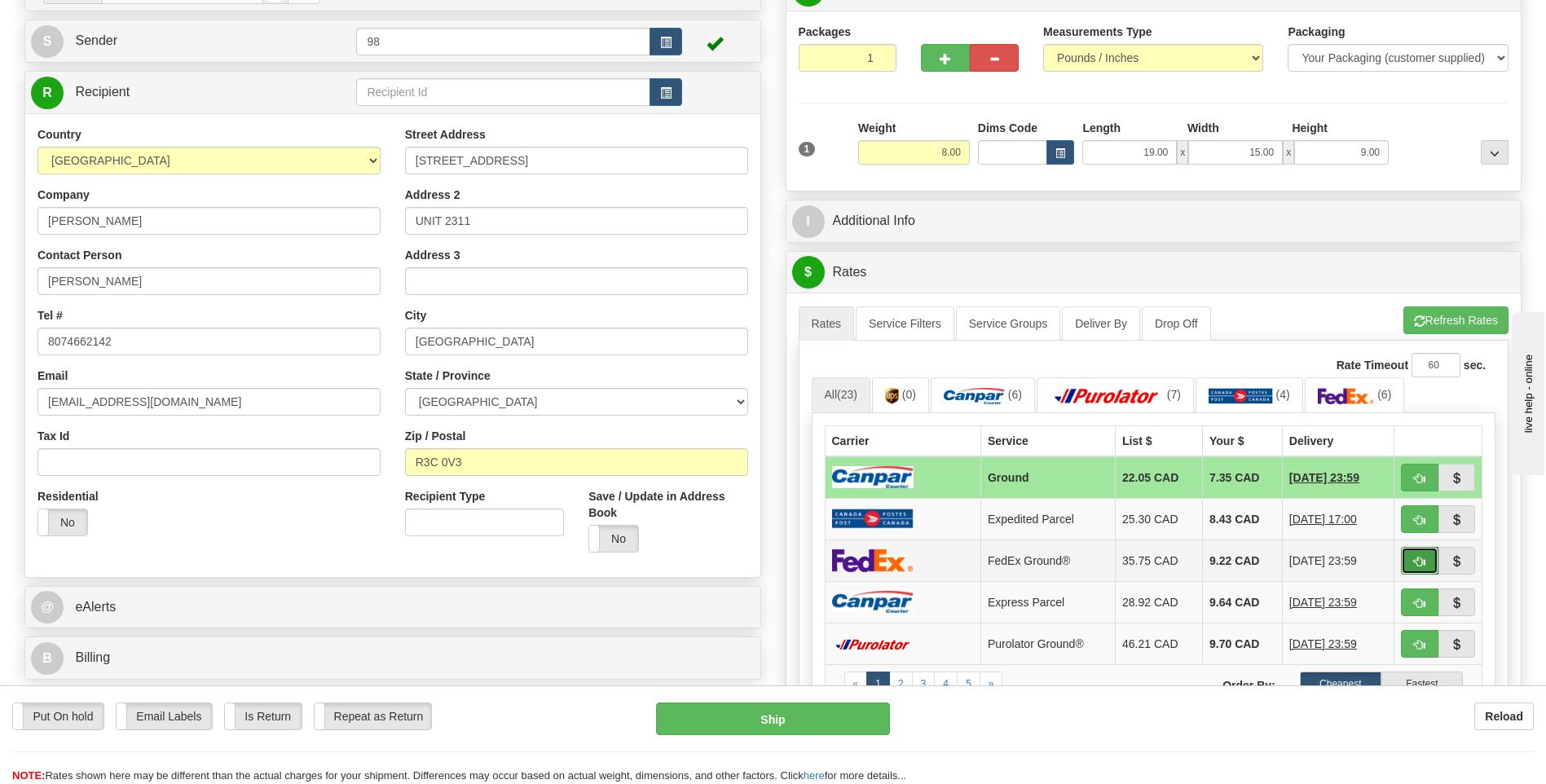
click at [1414, 558] on span "button" at bounding box center [1419, 561] width 11 height 11
type input "92"
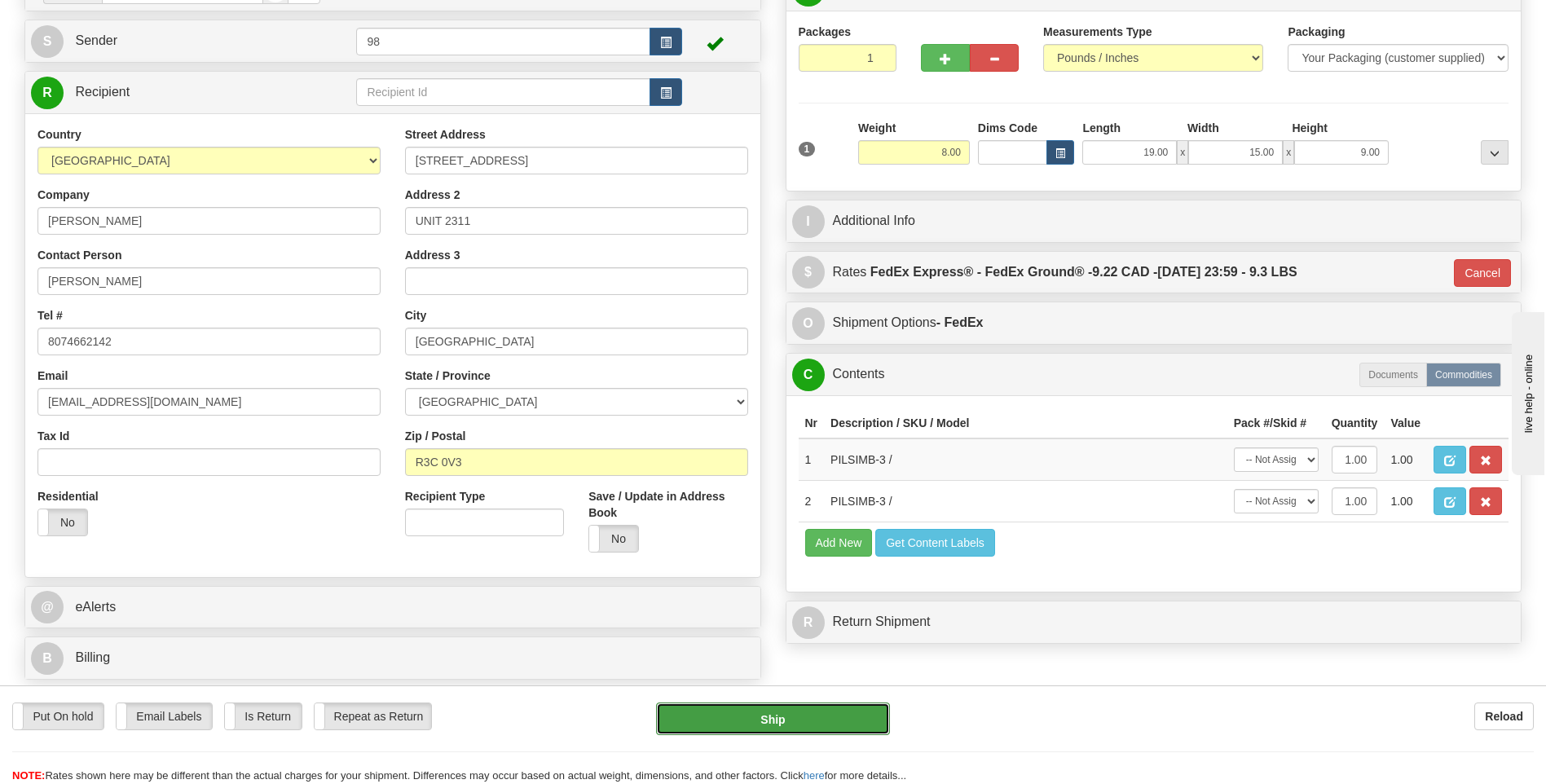
click at [777, 718] on button "Ship" at bounding box center [773, 718] width 233 height 33
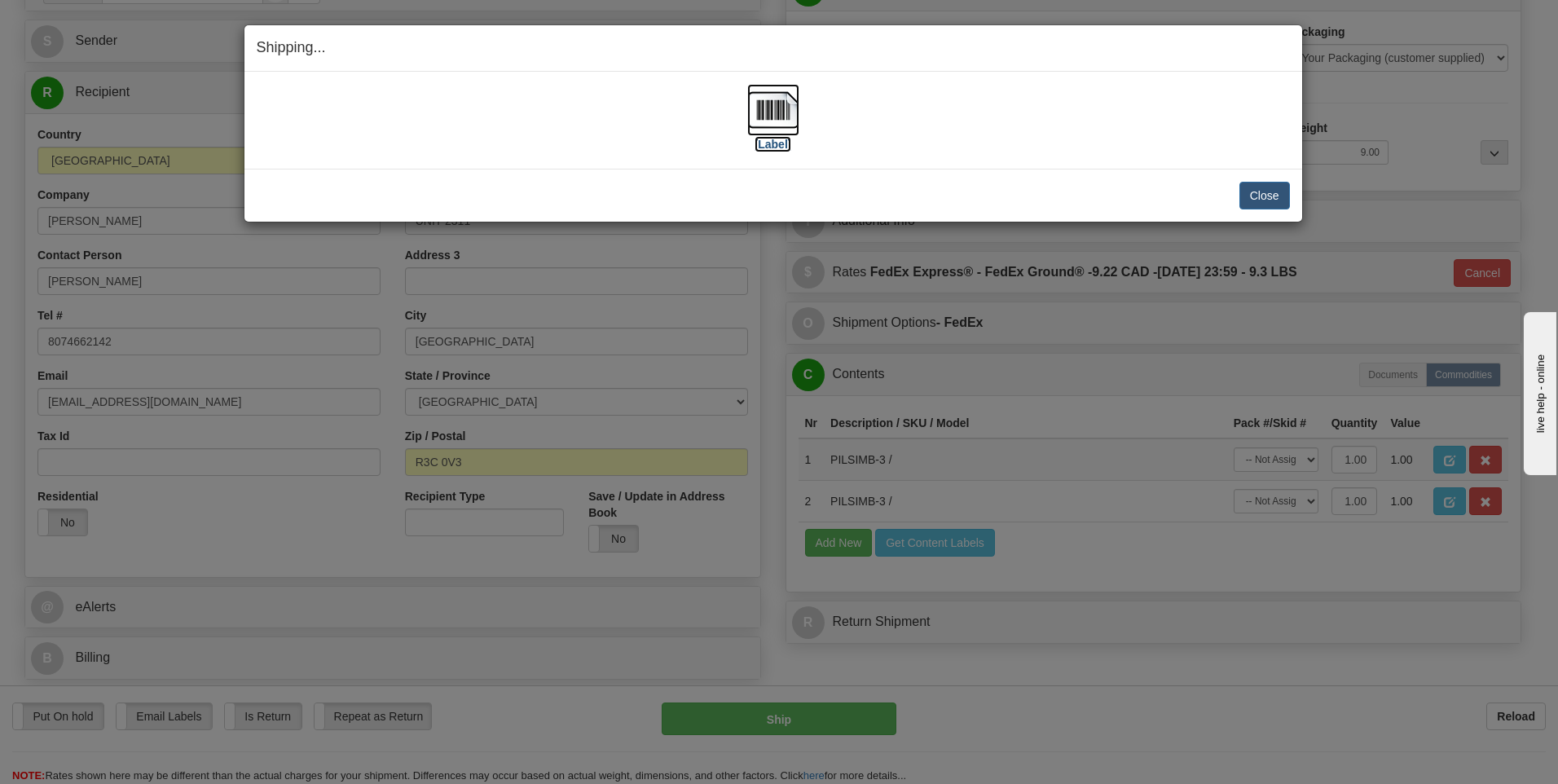
click at [777, 110] on img at bounding box center [774, 110] width 52 height 52
click at [1259, 193] on button "Close" at bounding box center [1264, 196] width 51 height 28
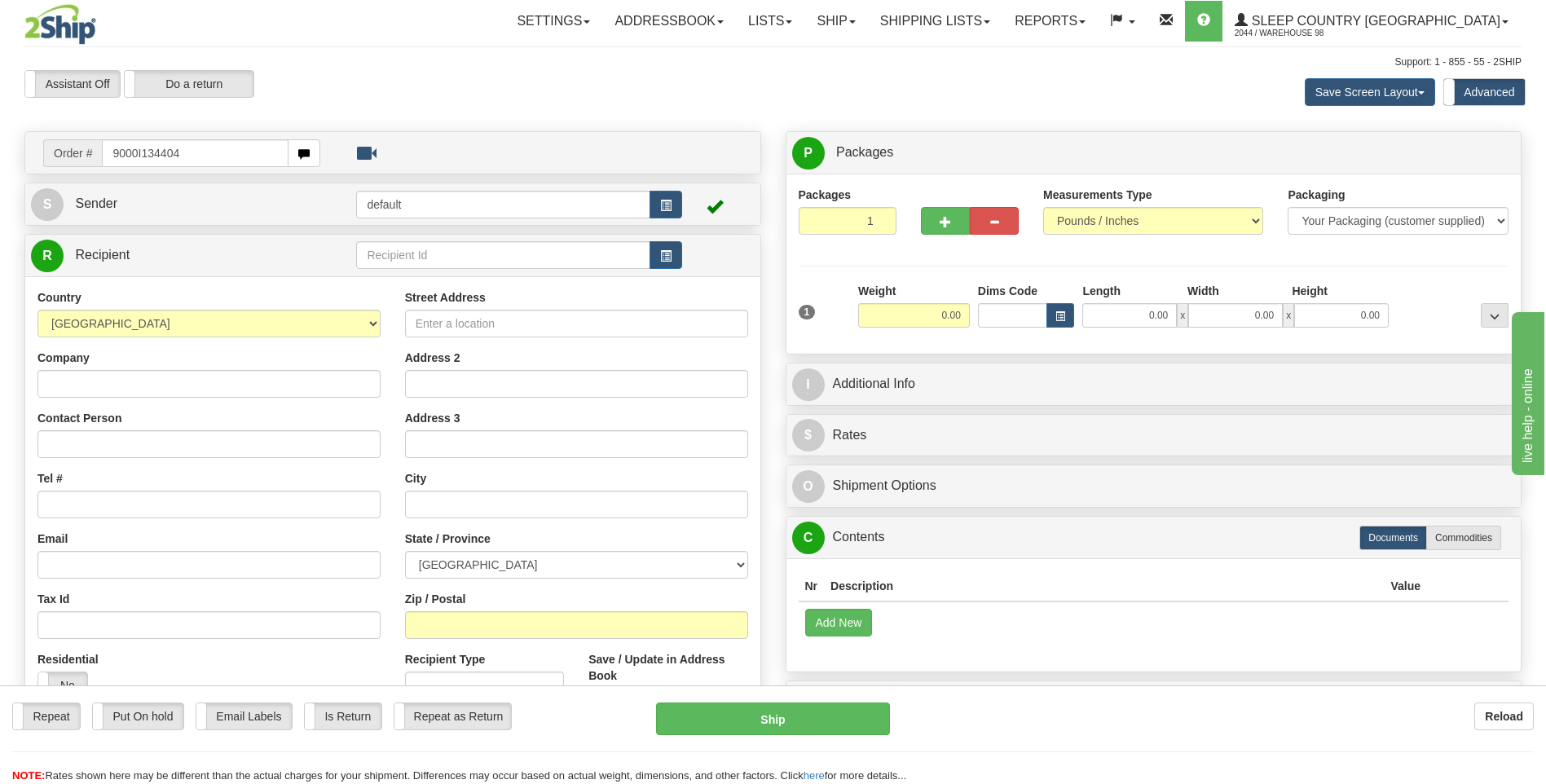
type input "9000I134404"
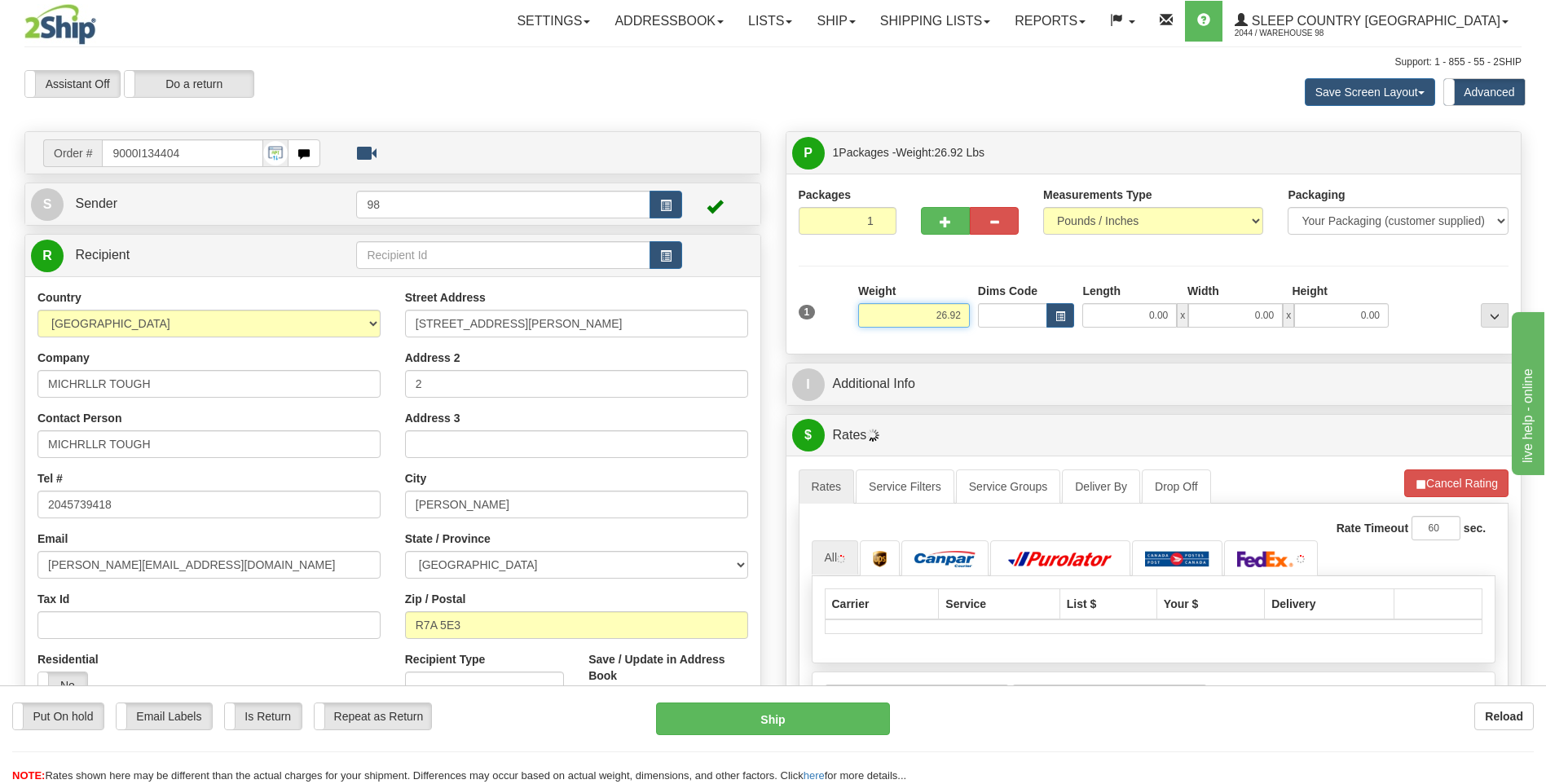
drag, startPoint x: 920, startPoint y: 316, endPoint x: 1006, endPoint y: 328, distance: 86.8
click at [1006, 328] on div "1 Weight 26.92 Dims Code x x" at bounding box center [1153, 312] width 719 height 58
type input "23.00"
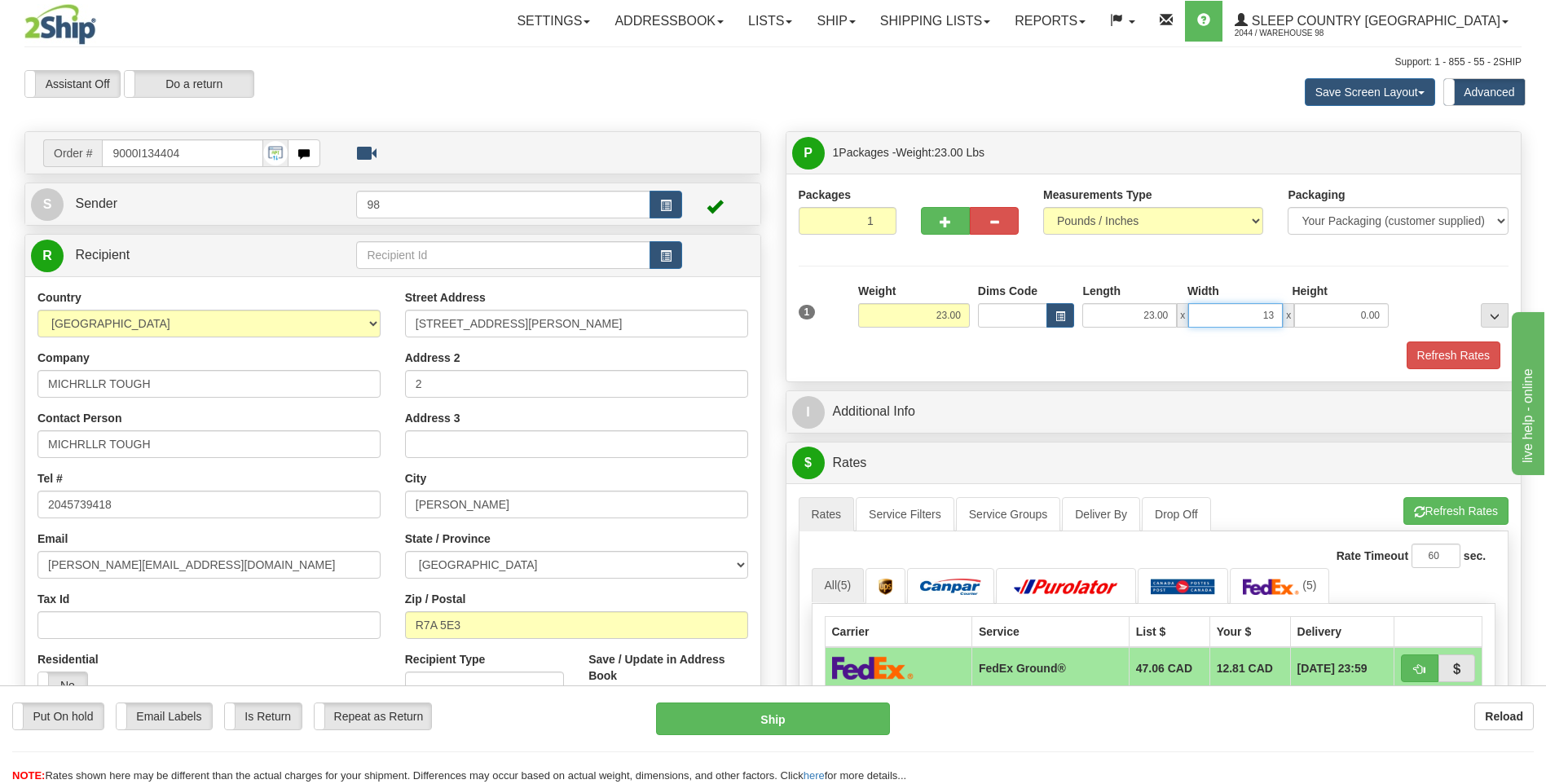
type input "13.00"
click at [1448, 359] on button "Refresh Rates" at bounding box center [1454, 356] width 94 height 28
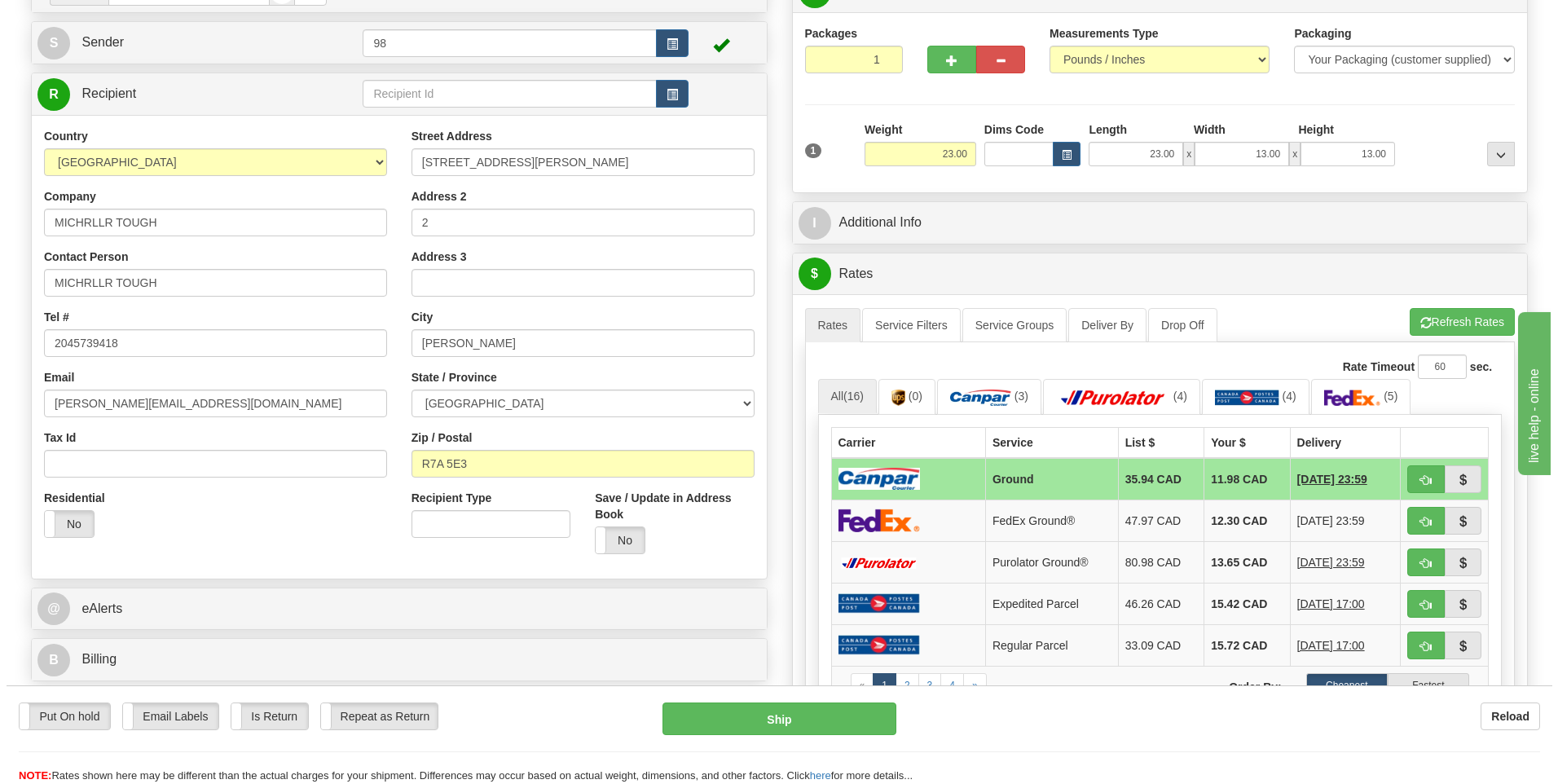
scroll to position [163, 0]
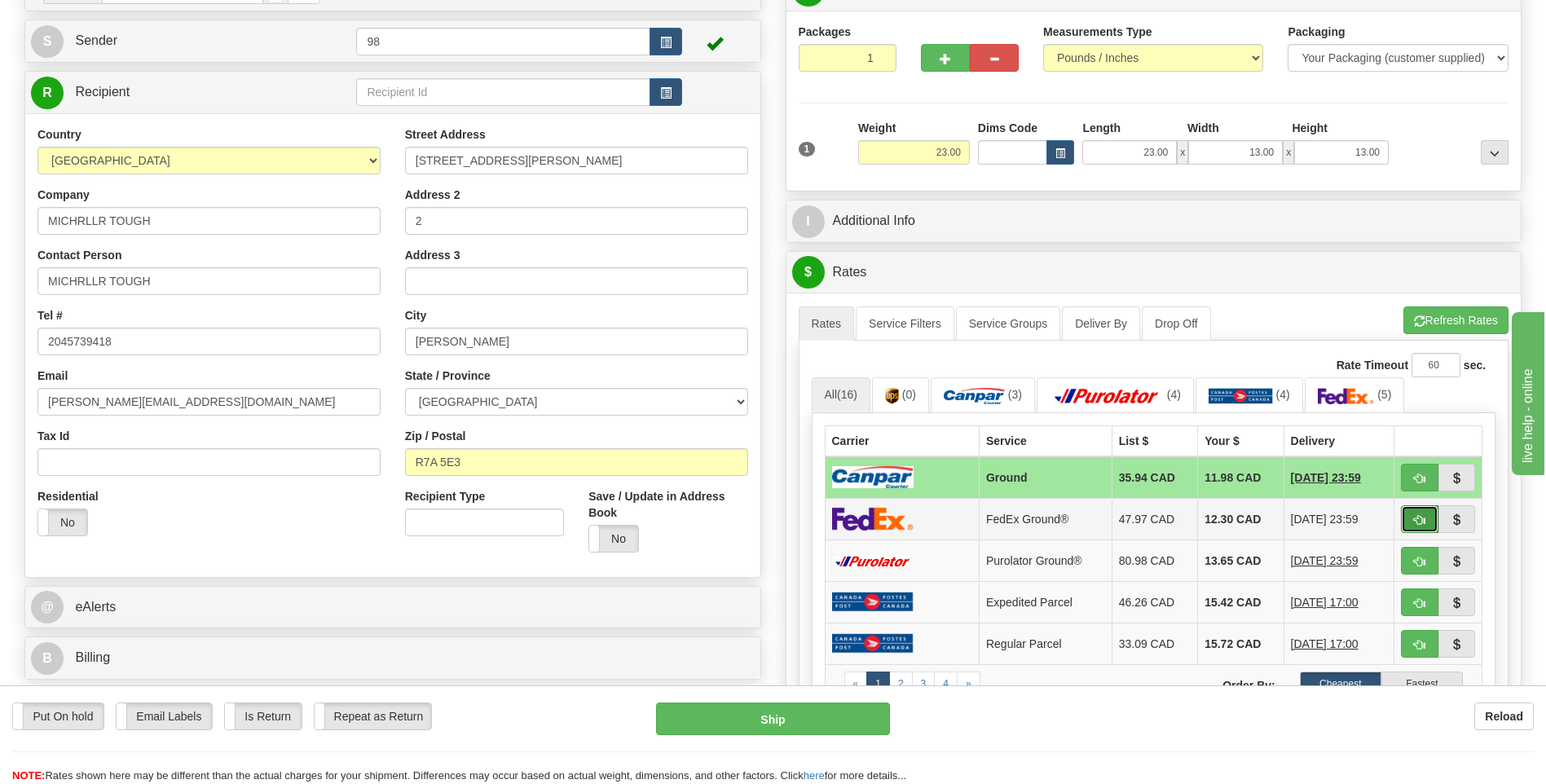
click at [1412, 515] on button "button" at bounding box center [1420, 519] width 38 height 28
type input "92"
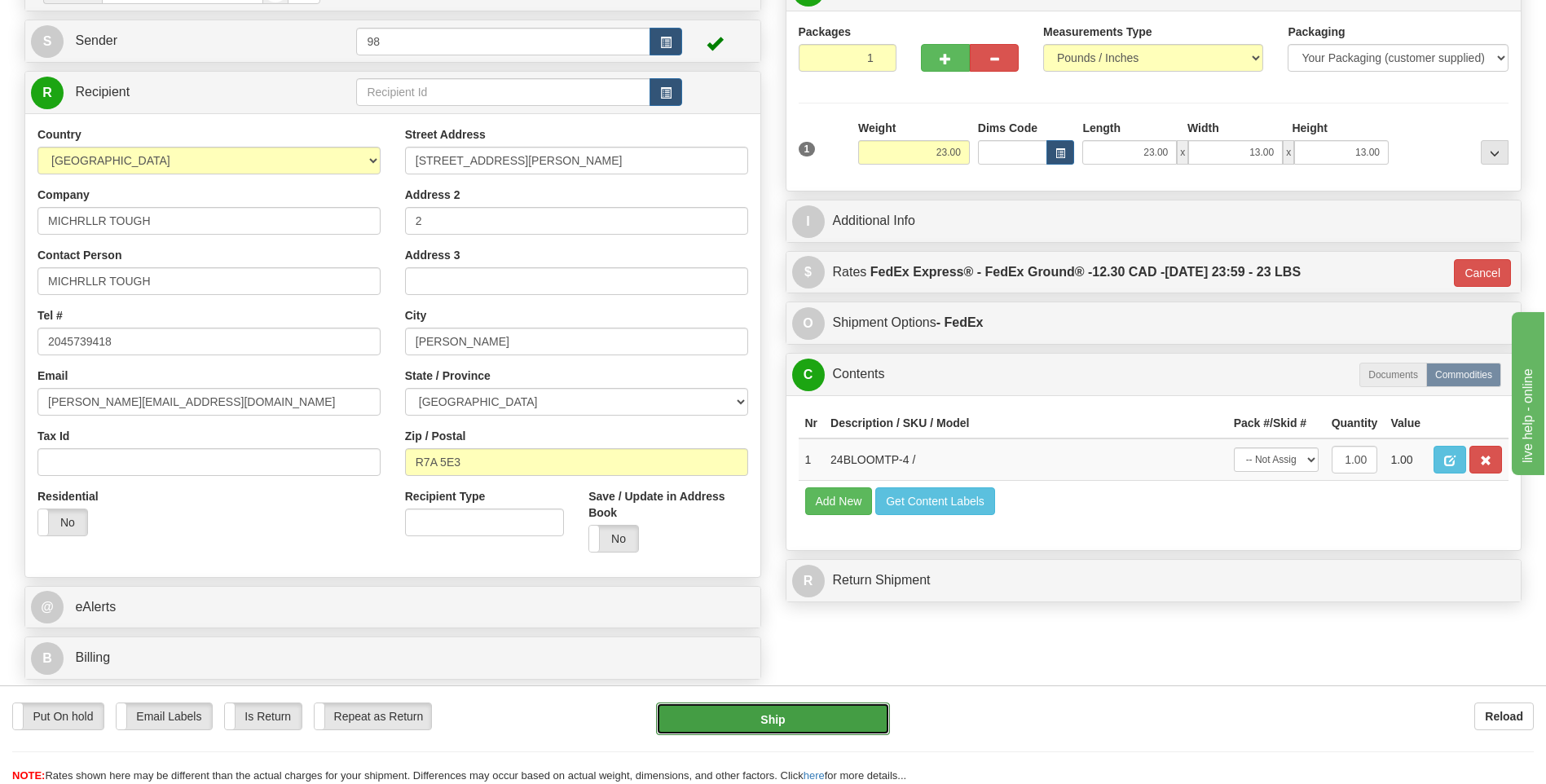
click at [790, 714] on button "Ship" at bounding box center [773, 718] width 233 height 33
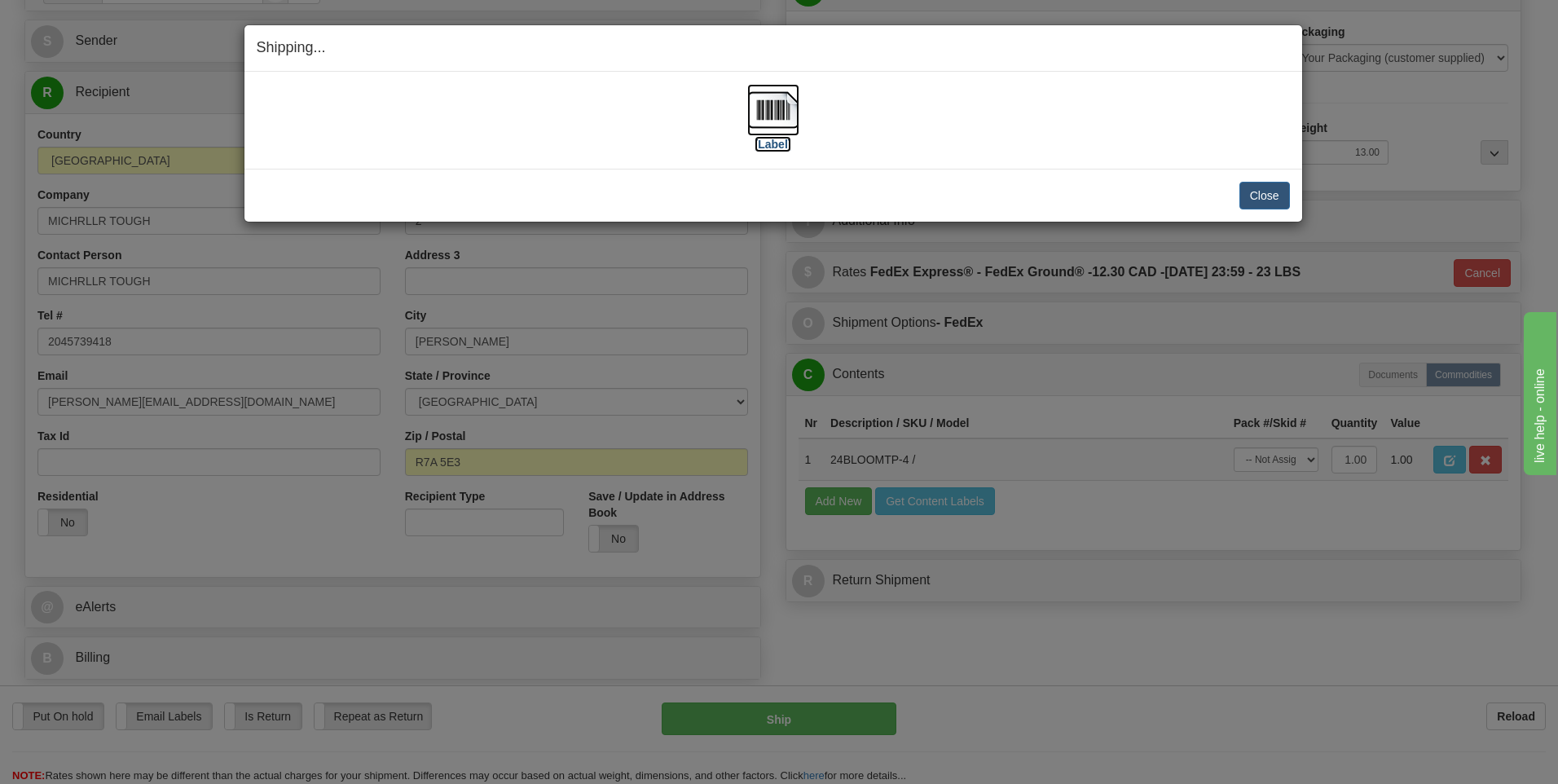
click at [771, 116] on img at bounding box center [774, 110] width 52 height 52
click at [1263, 192] on button "Close" at bounding box center [1264, 196] width 51 height 28
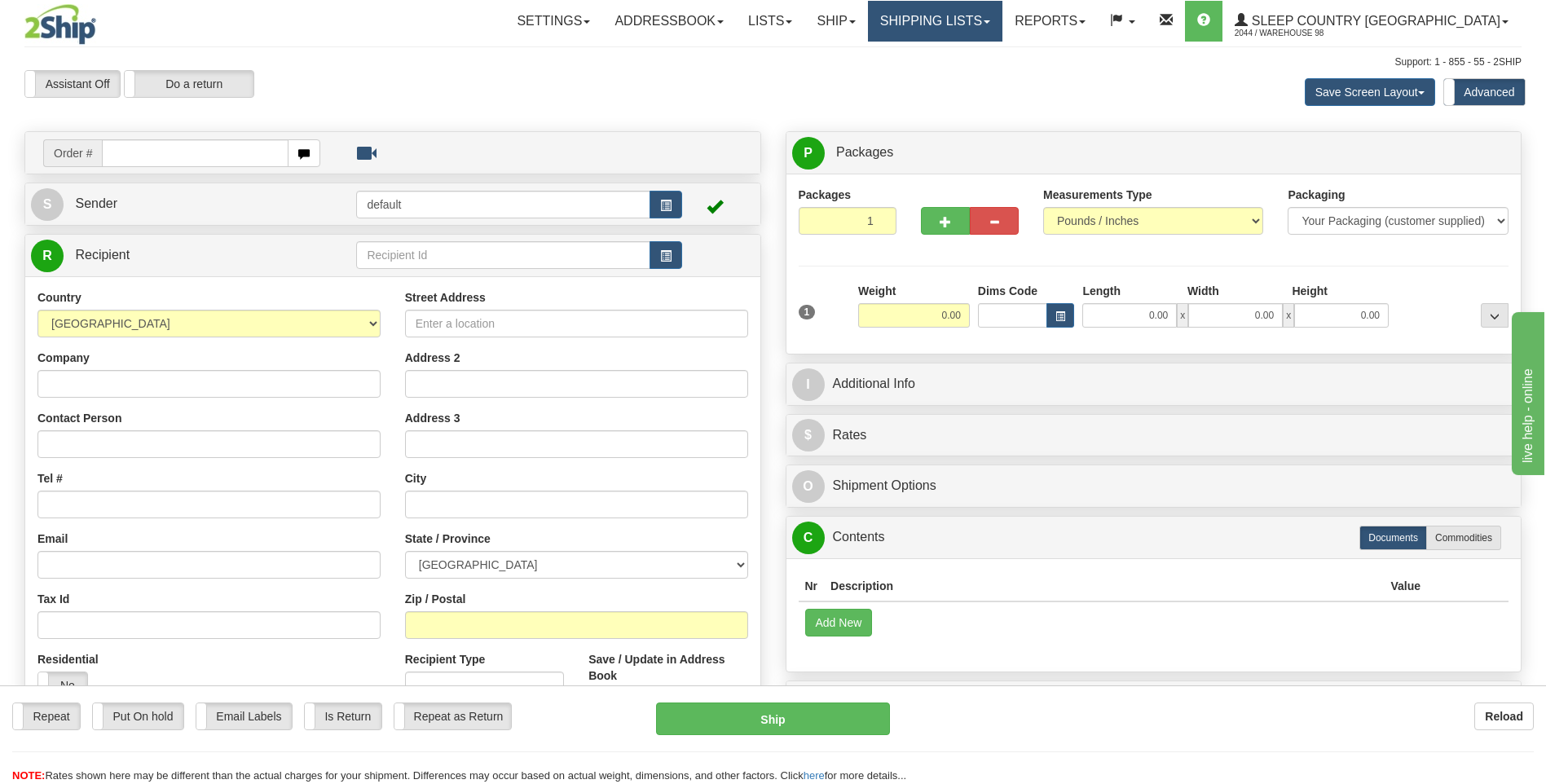
click at [1002, 21] on link "Shipping lists" at bounding box center [935, 21] width 135 height 41
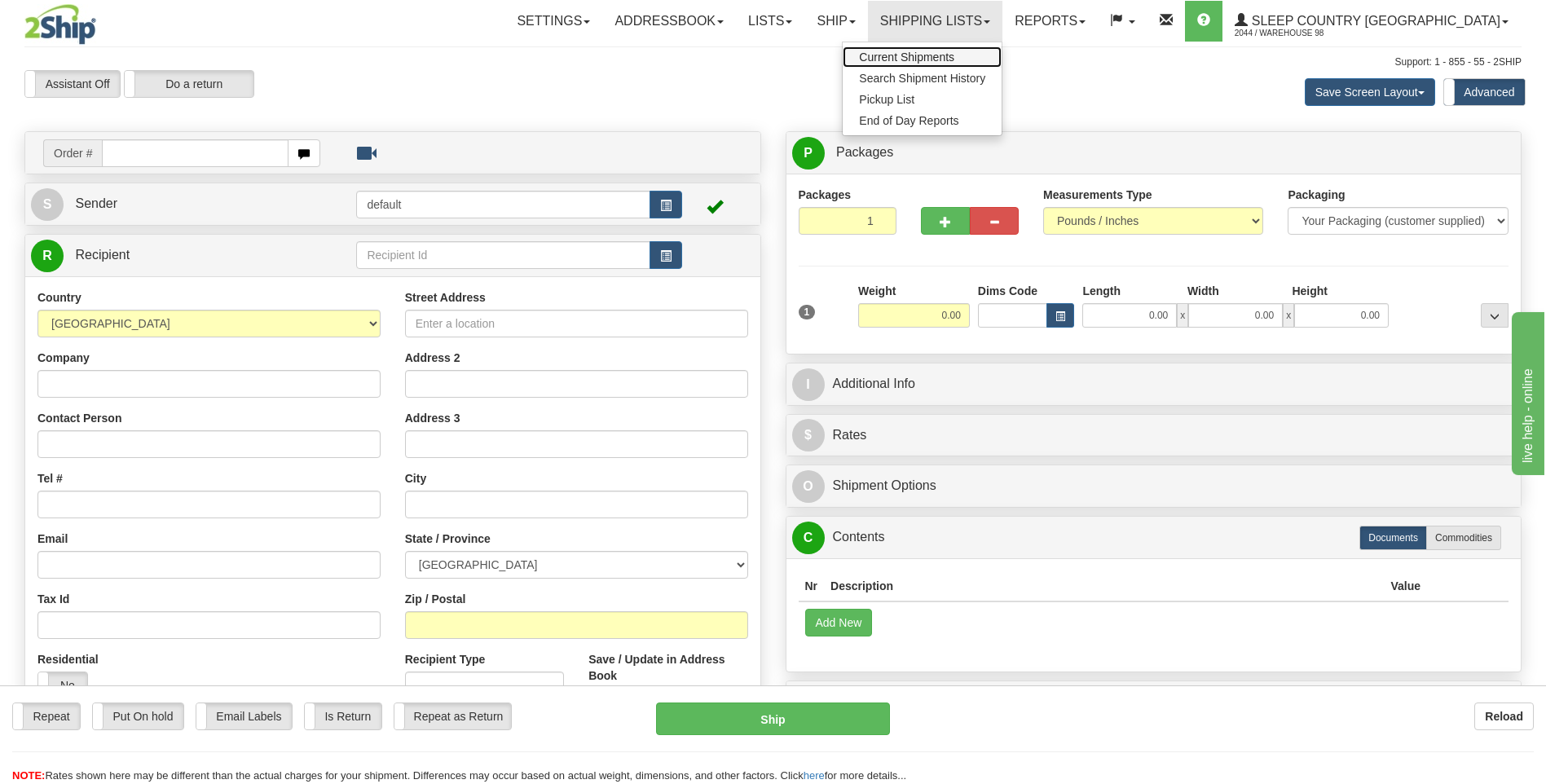
click at [954, 57] on span "Current Shipments" at bounding box center [906, 57] width 95 height 13
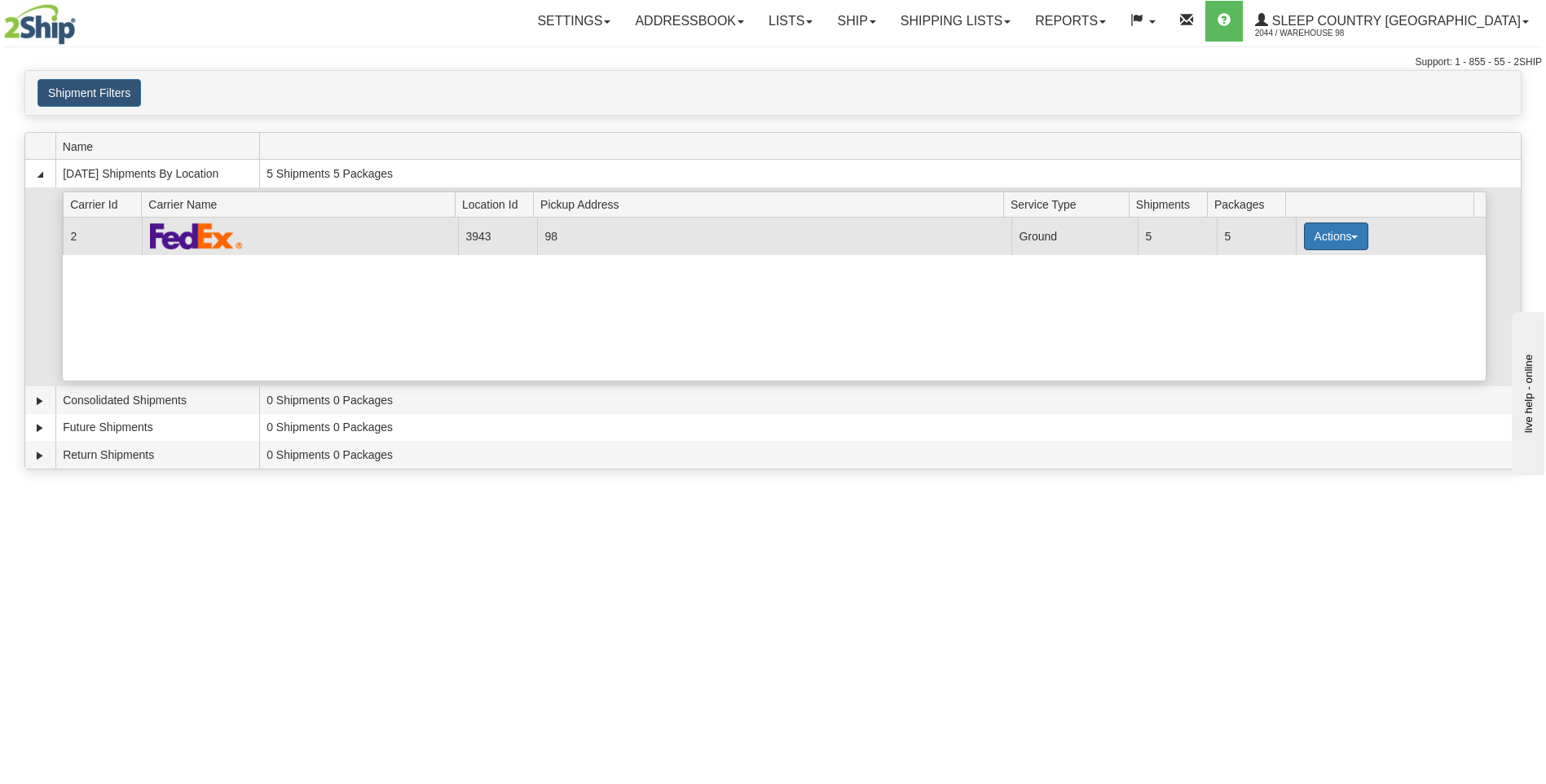
click at [1346, 231] on button "Actions" at bounding box center [1336, 237] width 65 height 28
click at [1288, 288] on span "Close" at bounding box center [1272, 287] width 38 height 11
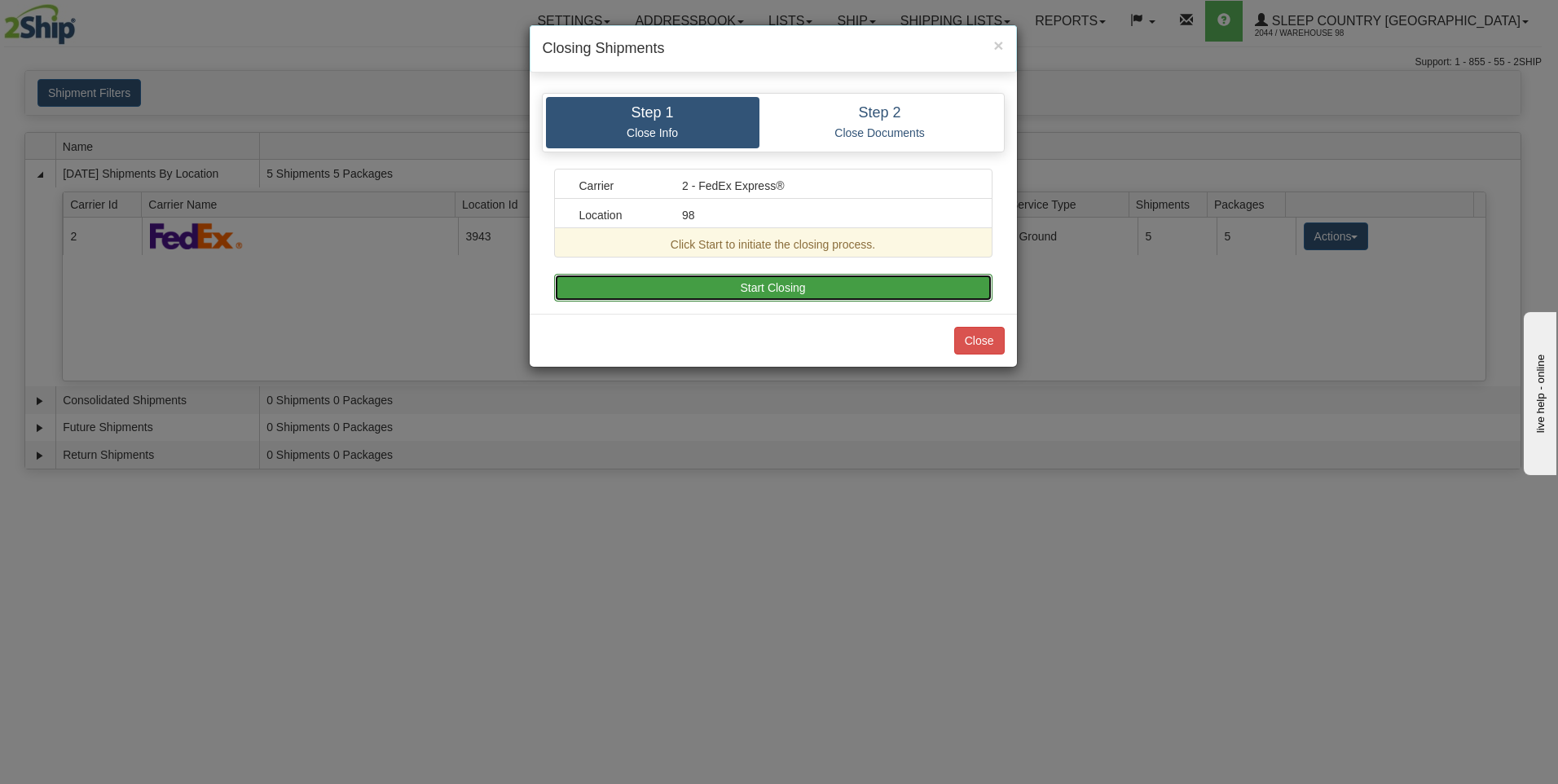
click at [928, 290] on button "Start Closing" at bounding box center [774, 288] width 439 height 28
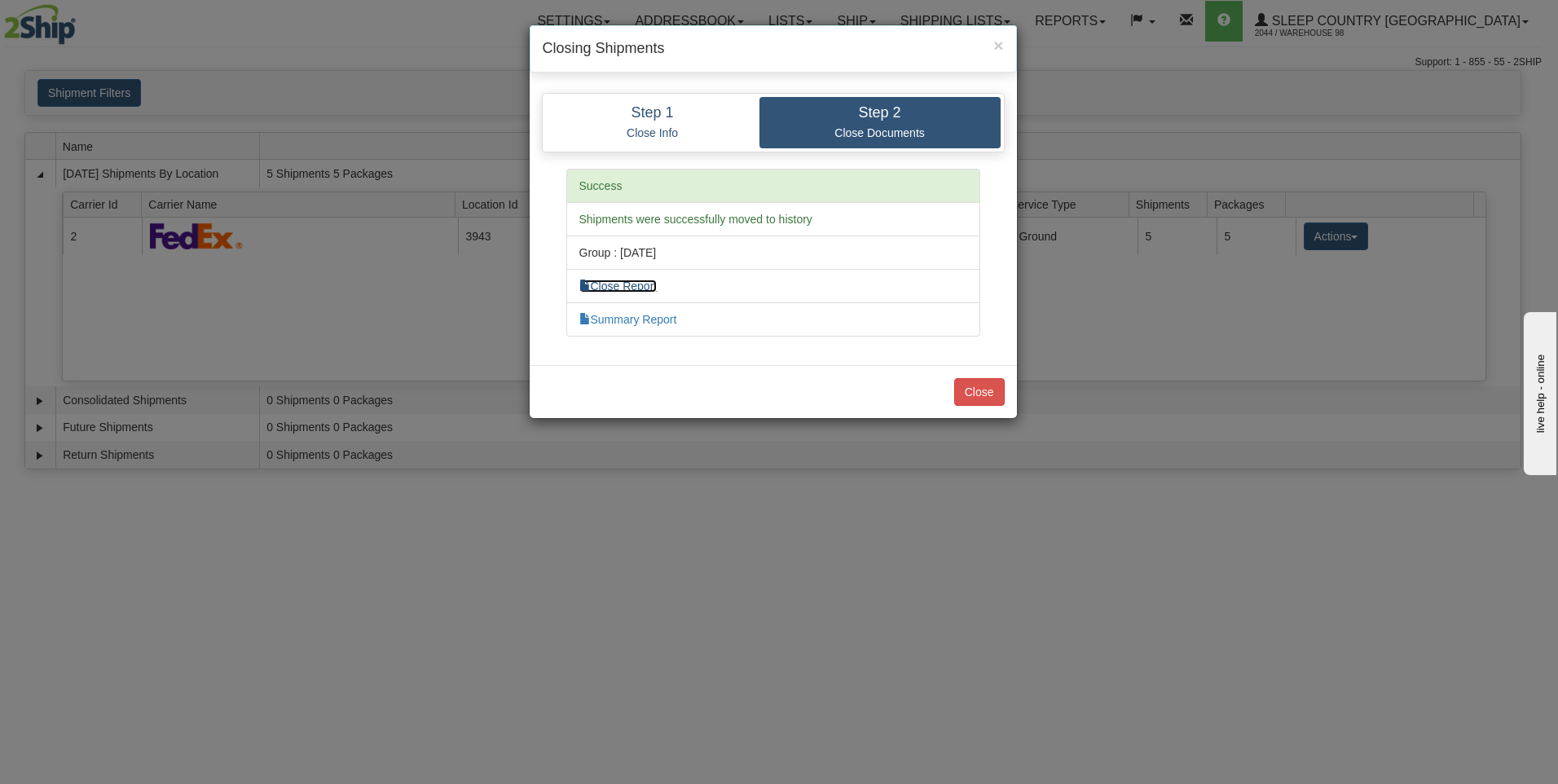
click at [624, 288] on link "Close Report" at bounding box center [619, 286] width 78 height 13
click at [627, 286] on link "Close Report" at bounding box center [619, 286] width 78 height 13
click at [983, 394] on button "Close" at bounding box center [979, 392] width 51 height 28
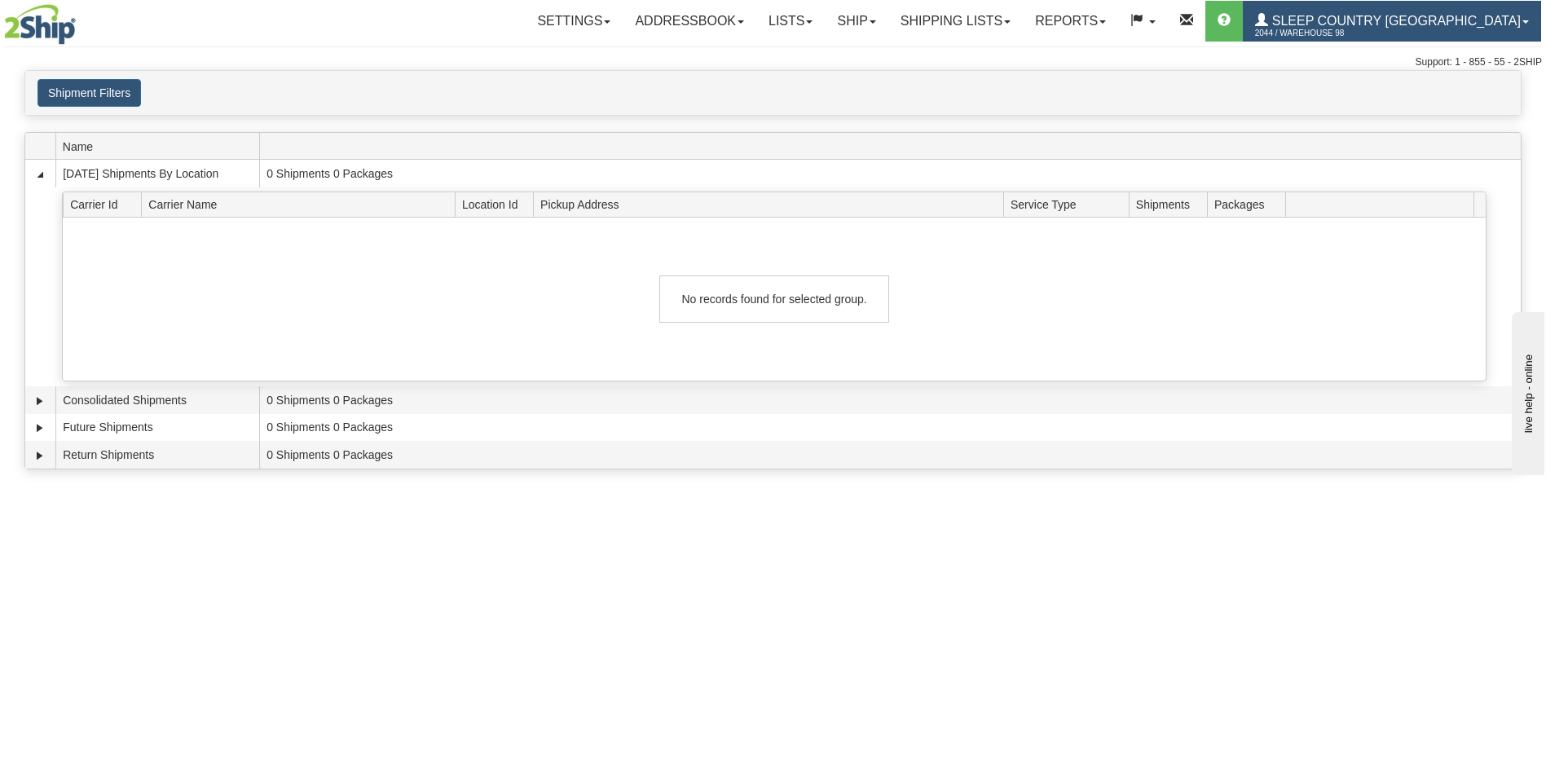
click at [1430, 13] on link "Sleep Country [GEOGRAPHIC_DATA] 2044 / Warehouse 98" at bounding box center [1392, 21] width 298 height 41
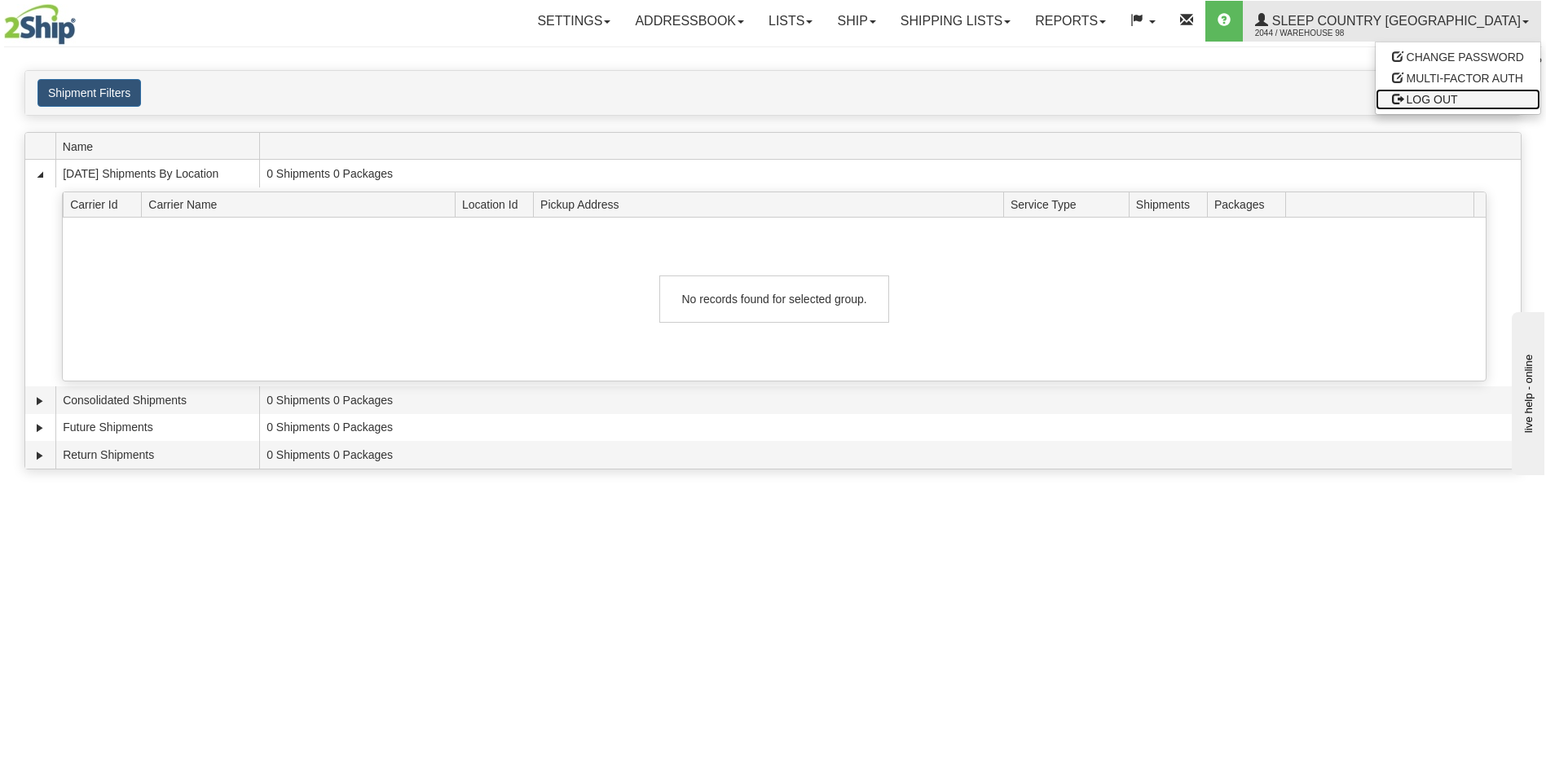
click at [1434, 98] on span "LOG OUT" at bounding box center [1432, 99] width 51 height 13
